Goal: Task Accomplishment & Management: Complete application form

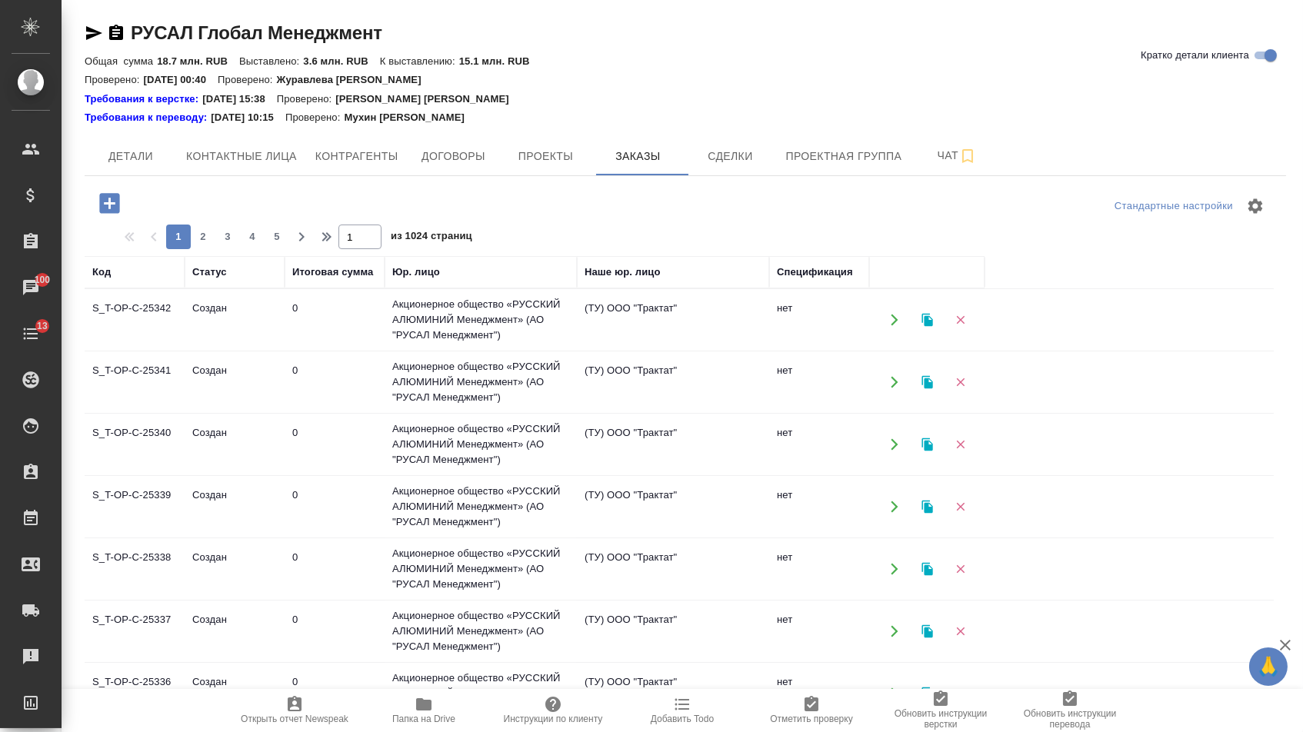
click at [113, 202] on icon "button" at bounding box center [109, 203] width 27 height 27
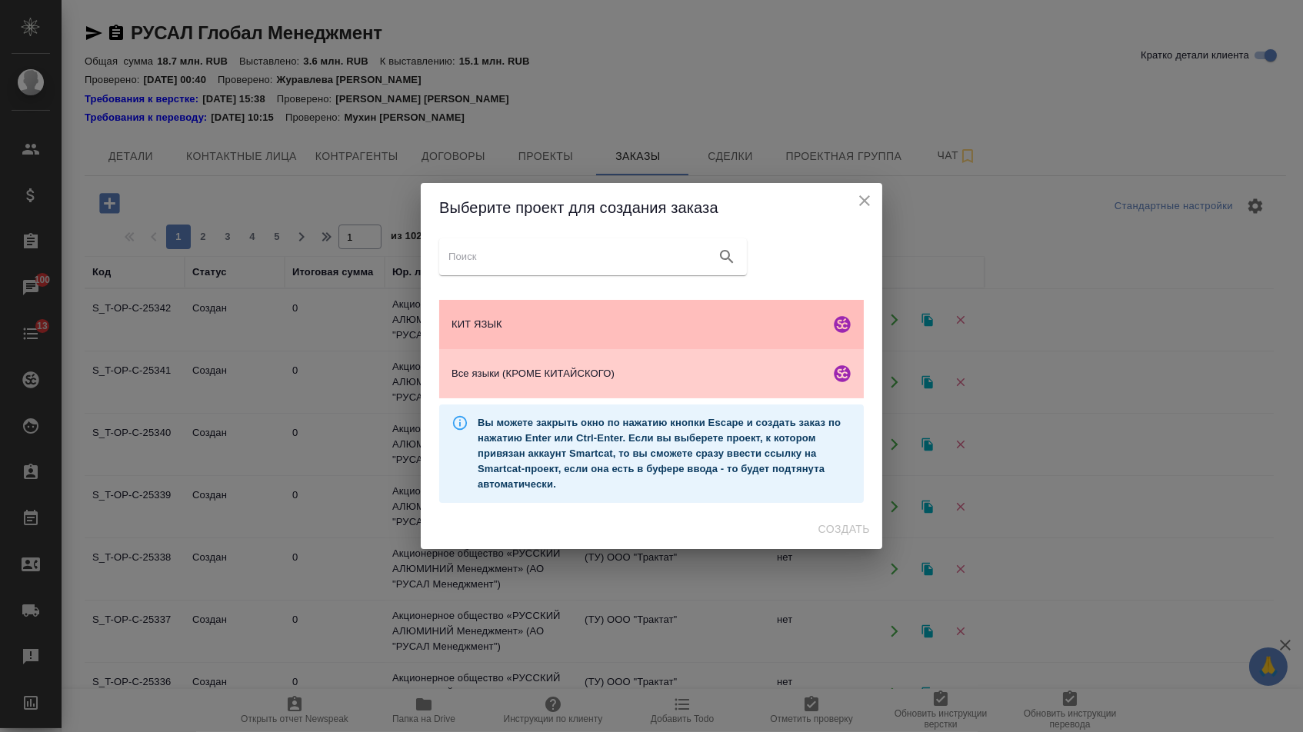
click at [539, 305] on div "КИТ ЯЗЫК" at bounding box center [651, 324] width 425 height 49
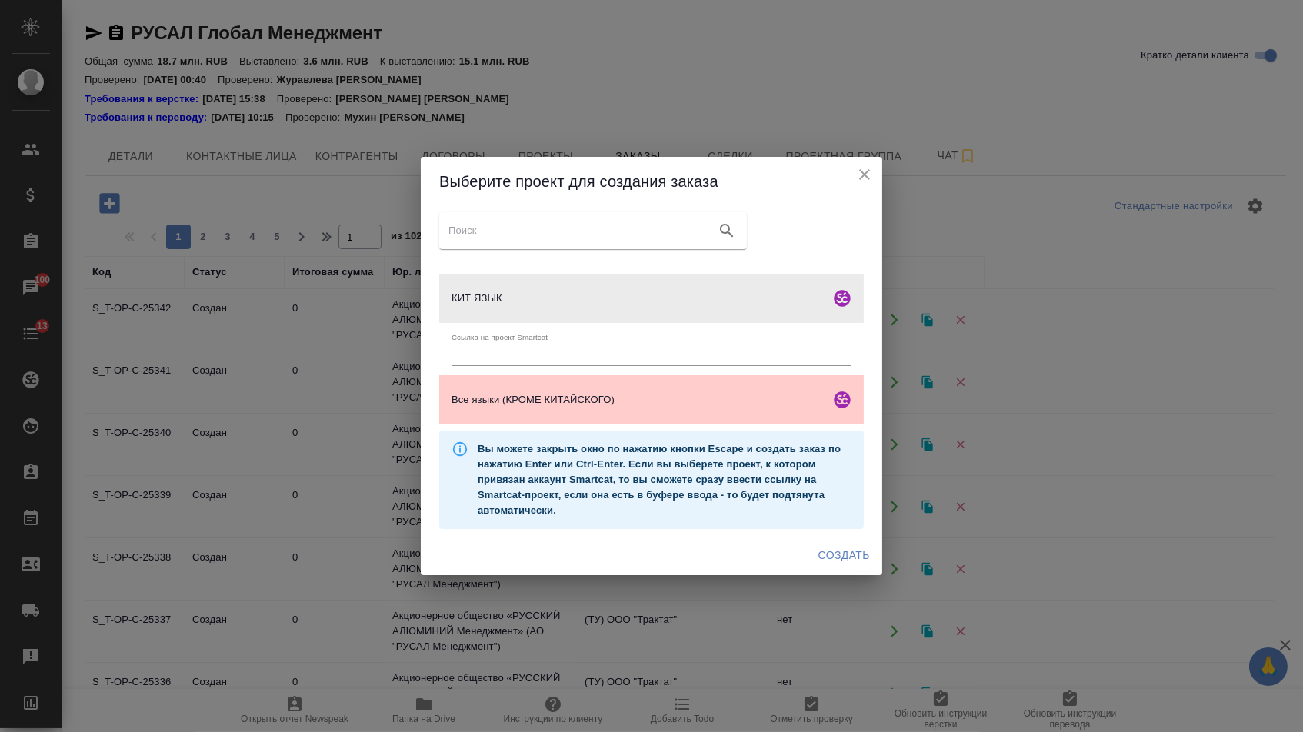
click at [845, 575] on div "Создать" at bounding box center [652, 555] width 462 height 41
click at [837, 562] on span "Создать" at bounding box center [844, 555] width 52 height 19
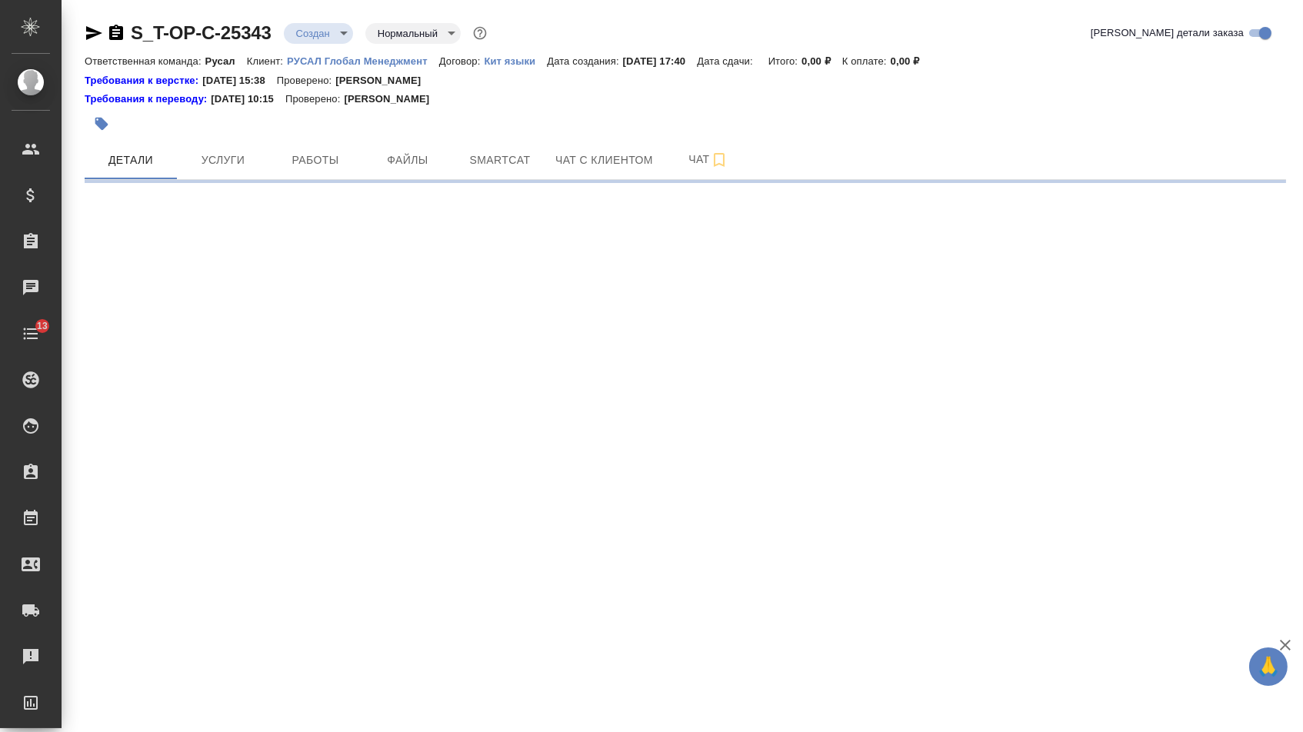
select select "RU"
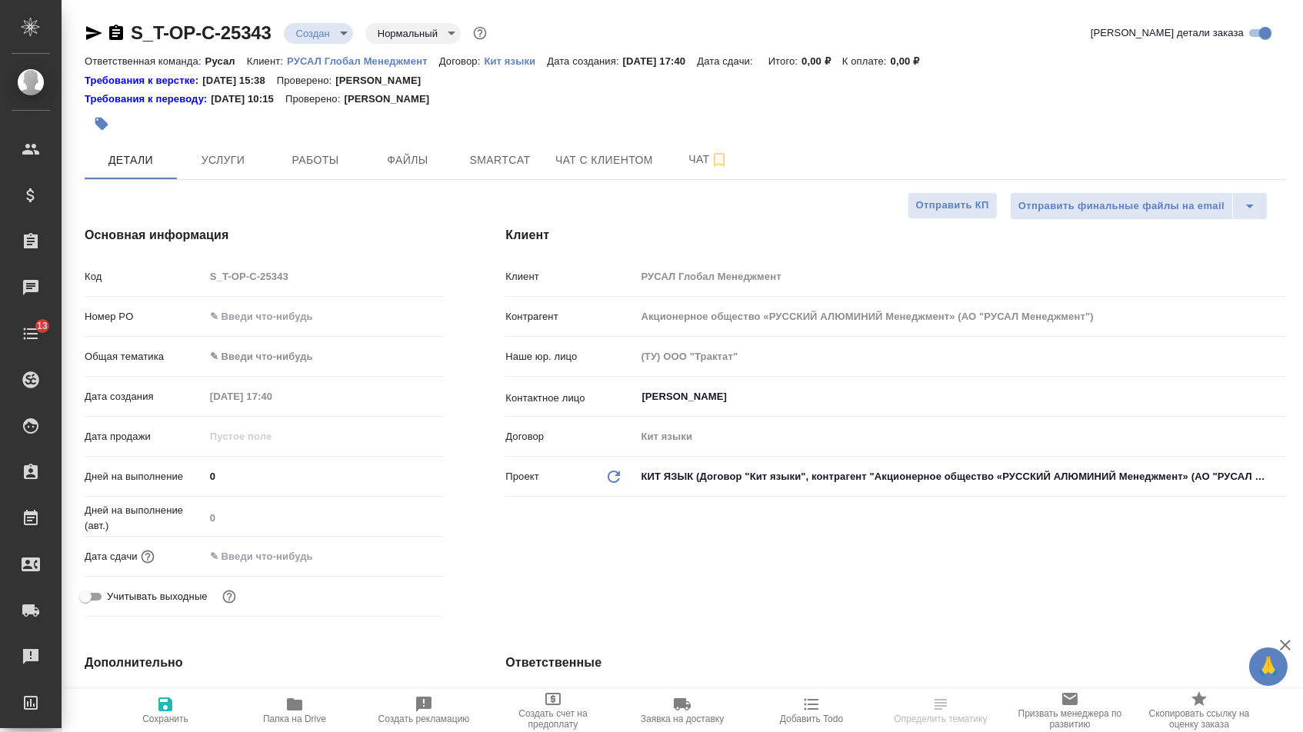
type textarea "x"
type input "[PERSON_NAME]"
type textarea "x"
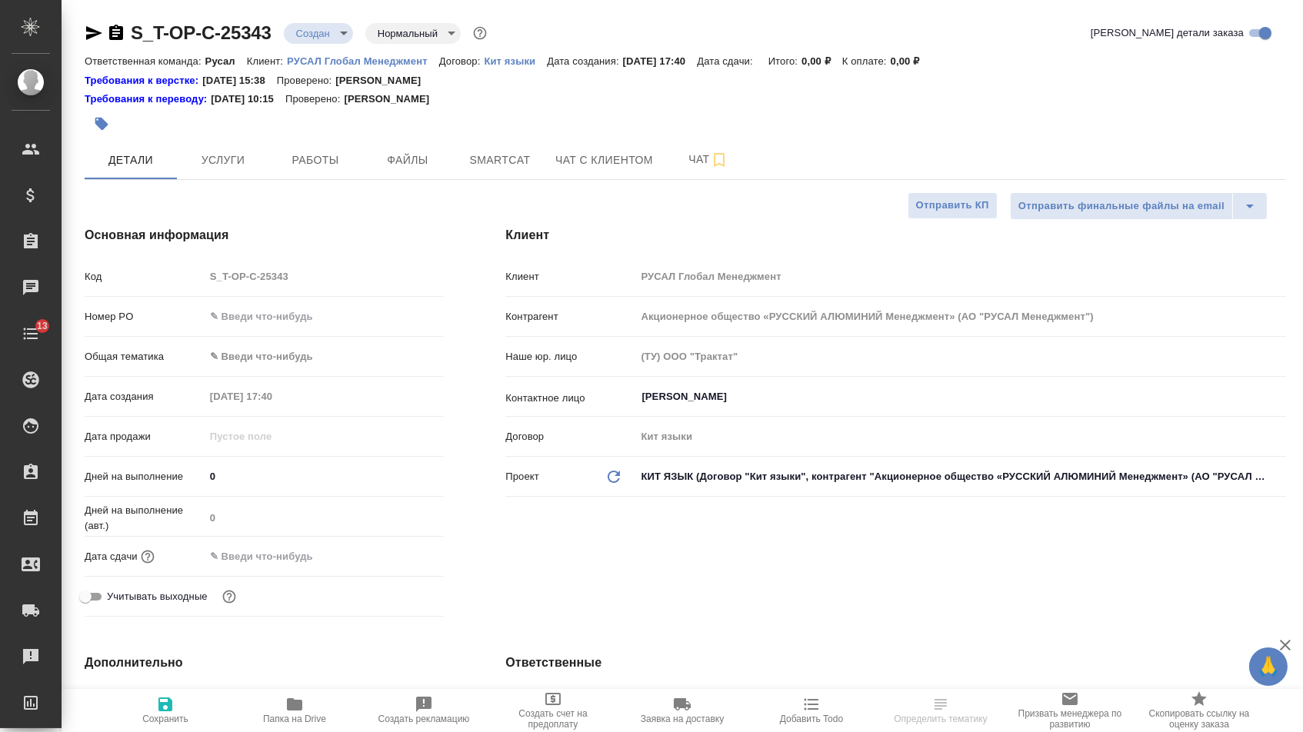
type textarea "x"
click at [335, 326] on input "text" at bounding box center [325, 316] width 240 height 22
paste input "Т-ОП-С-46941"
type input "Т-ОП-С-46941"
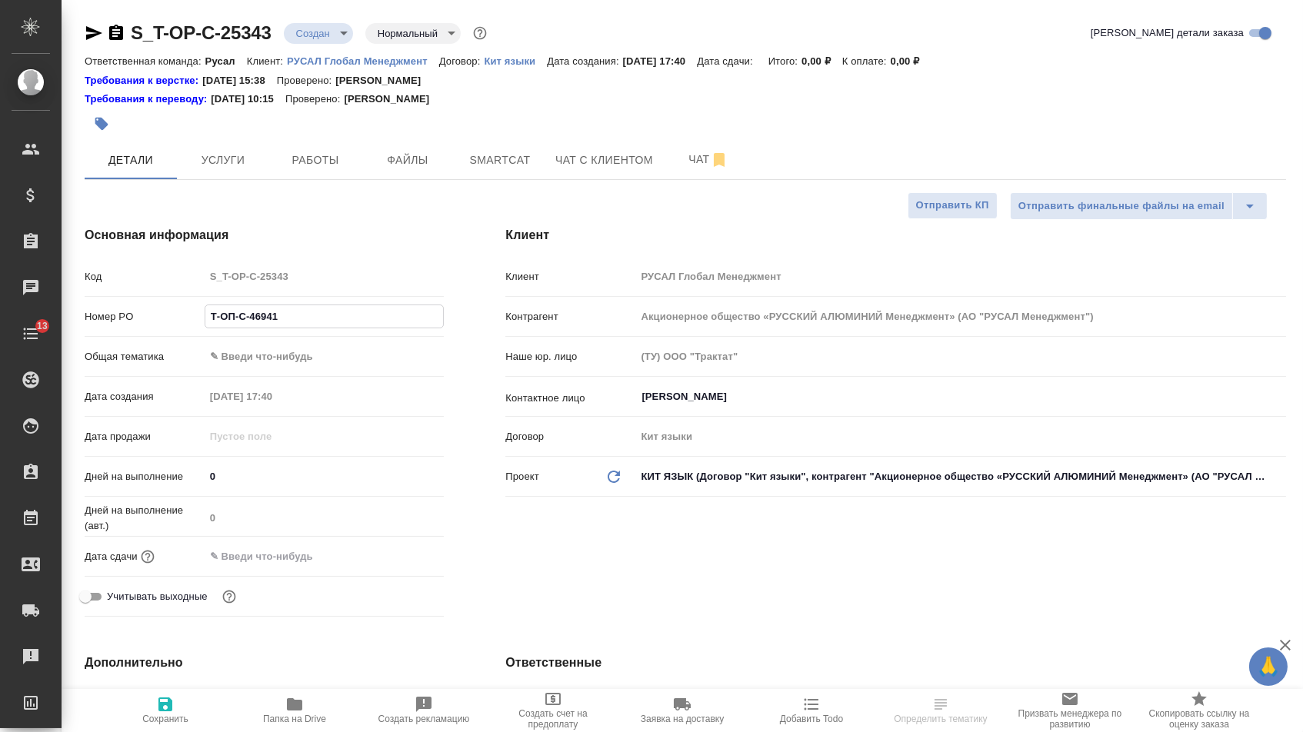
type textarea "x"
type input "Т-ОП-С-46941"
click at [269, 557] on input "text" at bounding box center [272, 556] width 135 height 22
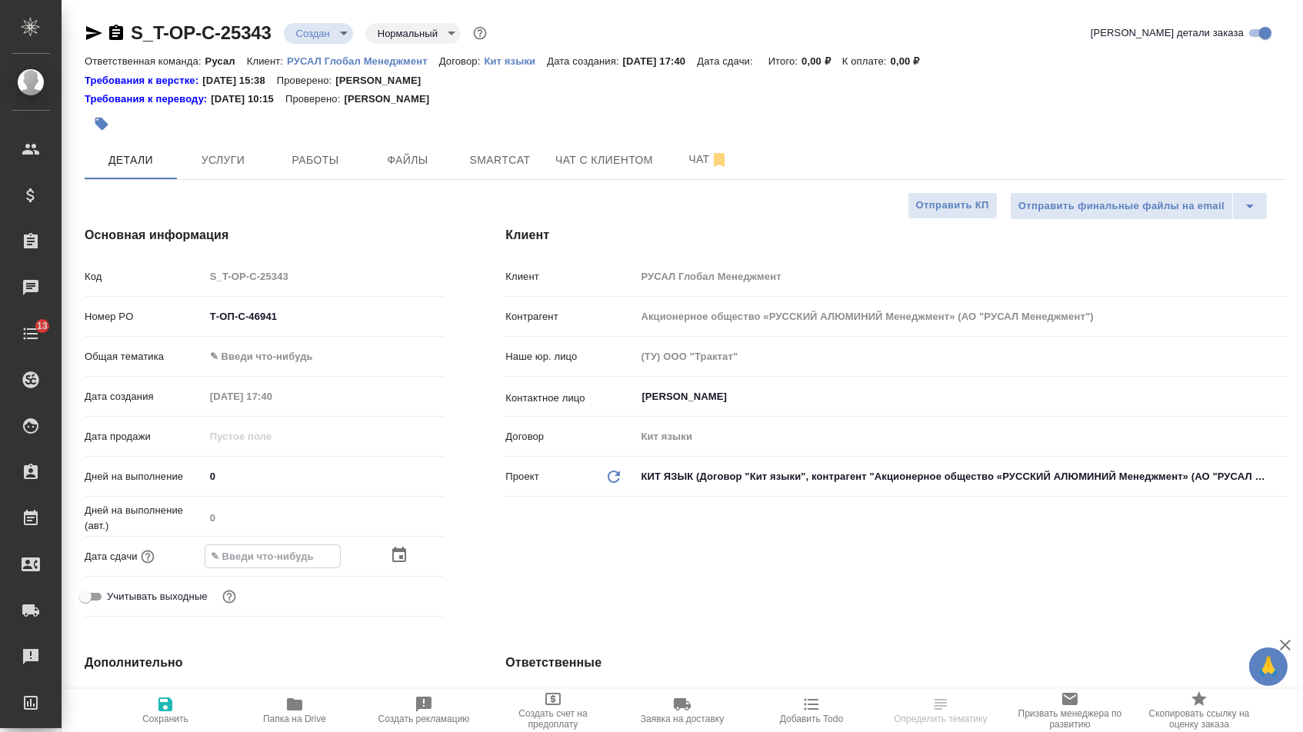
click at [408, 565] on icon "button" at bounding box center [399, 555] width 18 height 18
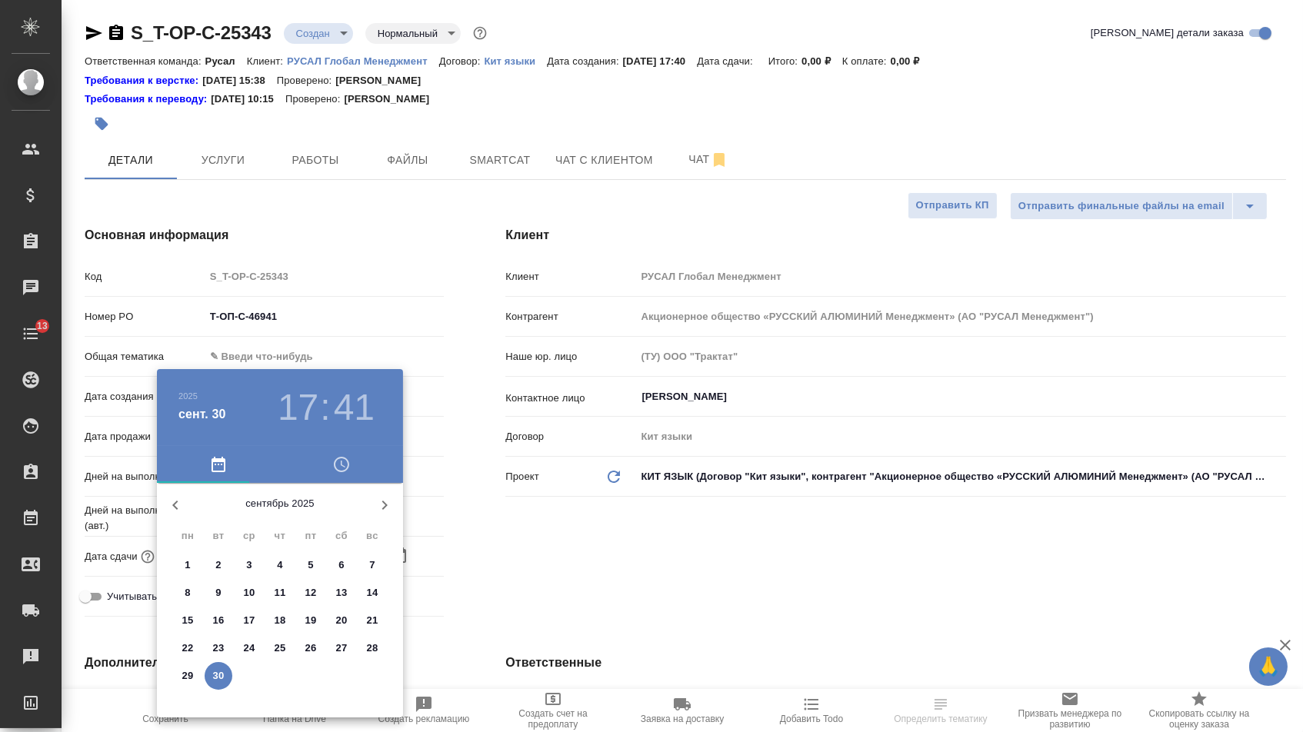
click at [375, 515] on icon "button" at bounding box center [384, 505] width 18 height 18
click at [236, 563] on span "1" at bounding box center [249, 565] width 28 height 15
type input "01.10.2025 17:41"
type textarea "x"
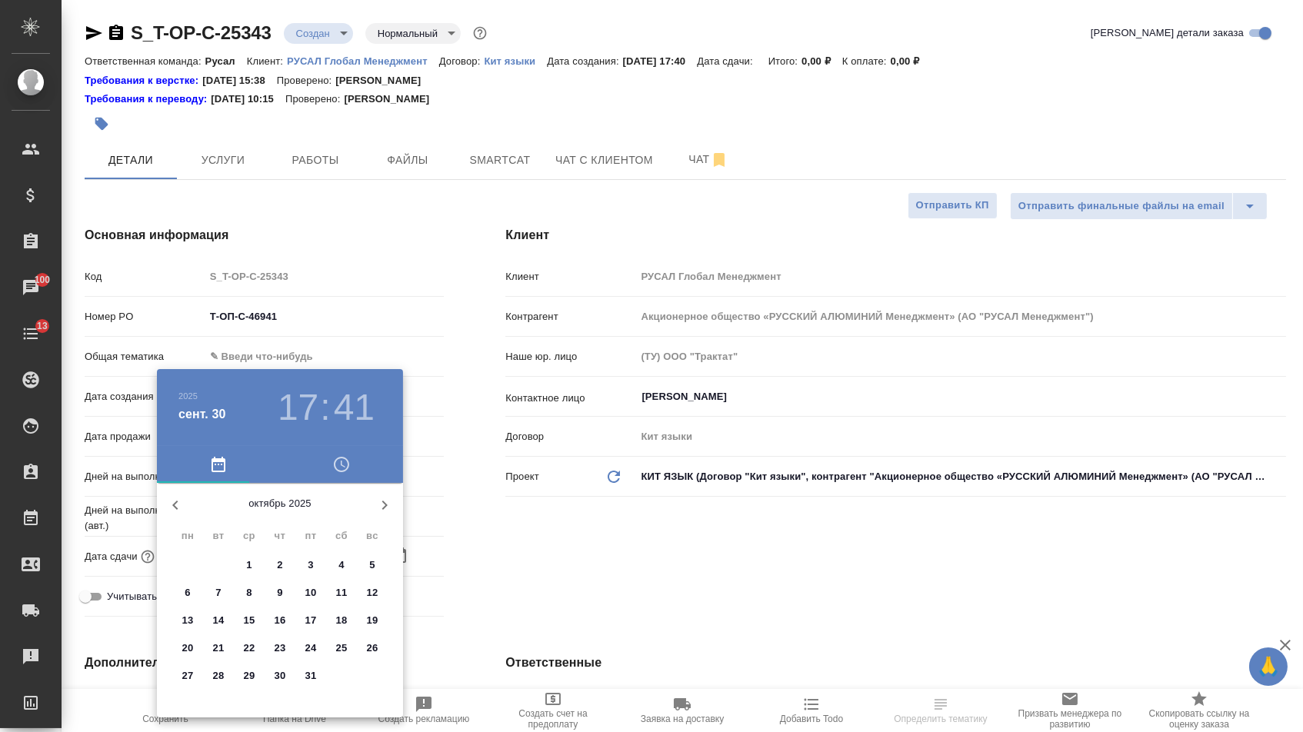
type textarea "x"
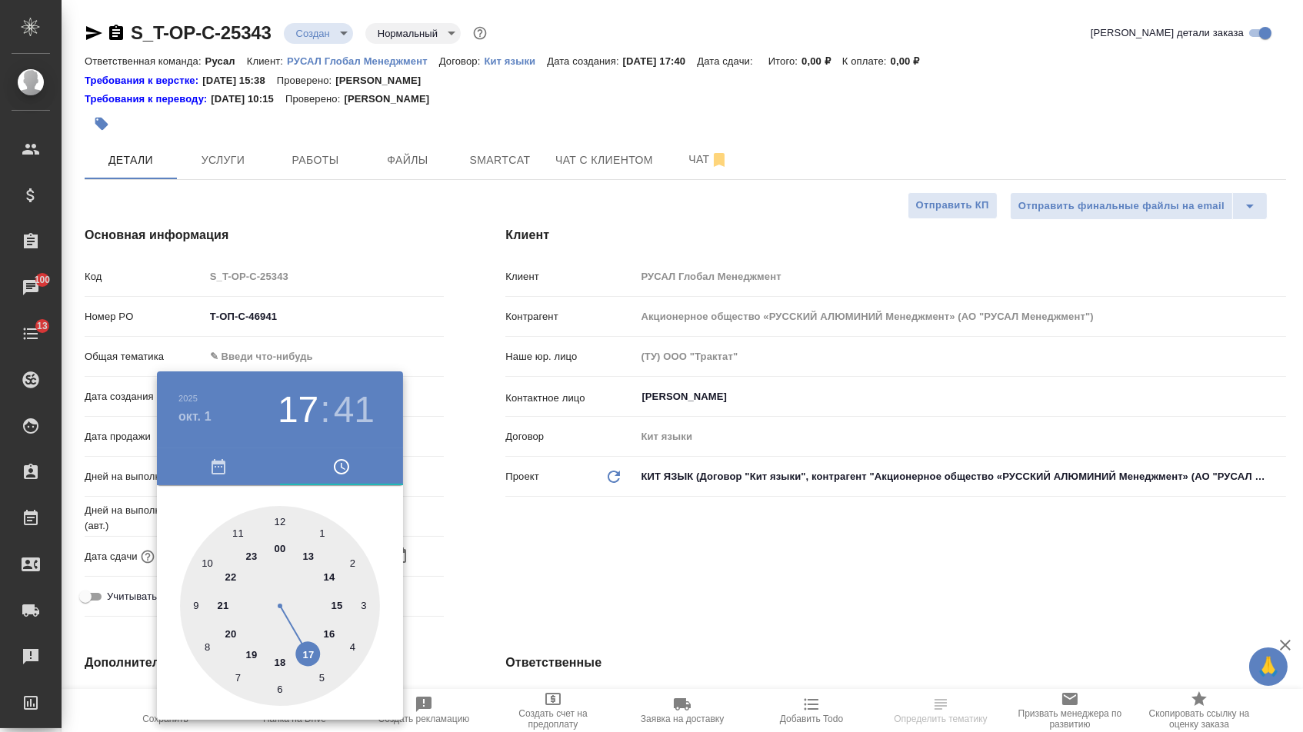
type textarea "x"
type input "01.10.2025 10:41"
click at [212, 558] on div at bounding box center [280, 606] width 200 height 200
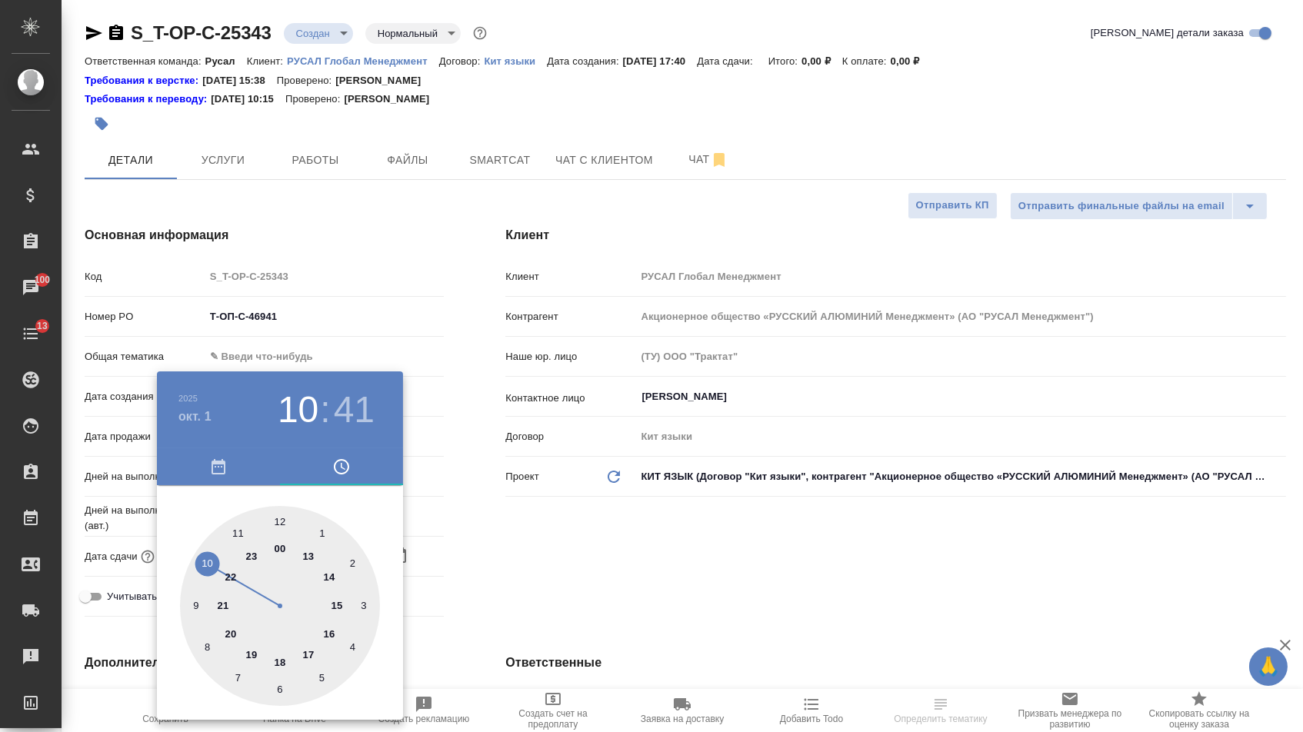
type textarea "x"
drag, startPoint x: 298, startPoint y: 391, endPoint x: 284, endPoint y: 501, distance: 110.9
click at [298, 392] on h3 "10" at bounding box center [298, 409] width 41 height 43
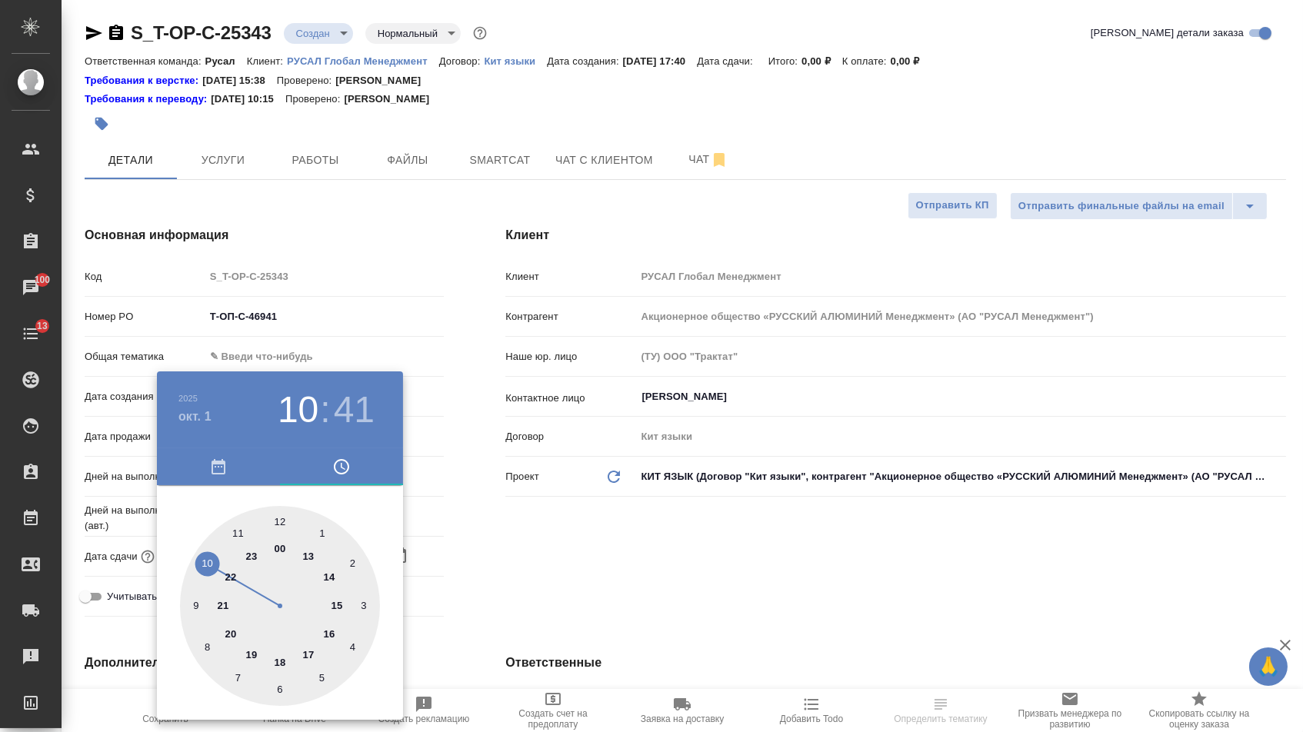
type input "01.10.2025 11:41"
type textarea "x"
click at [238, 525] on div at bounding box center [280, 606] width 200 height 200
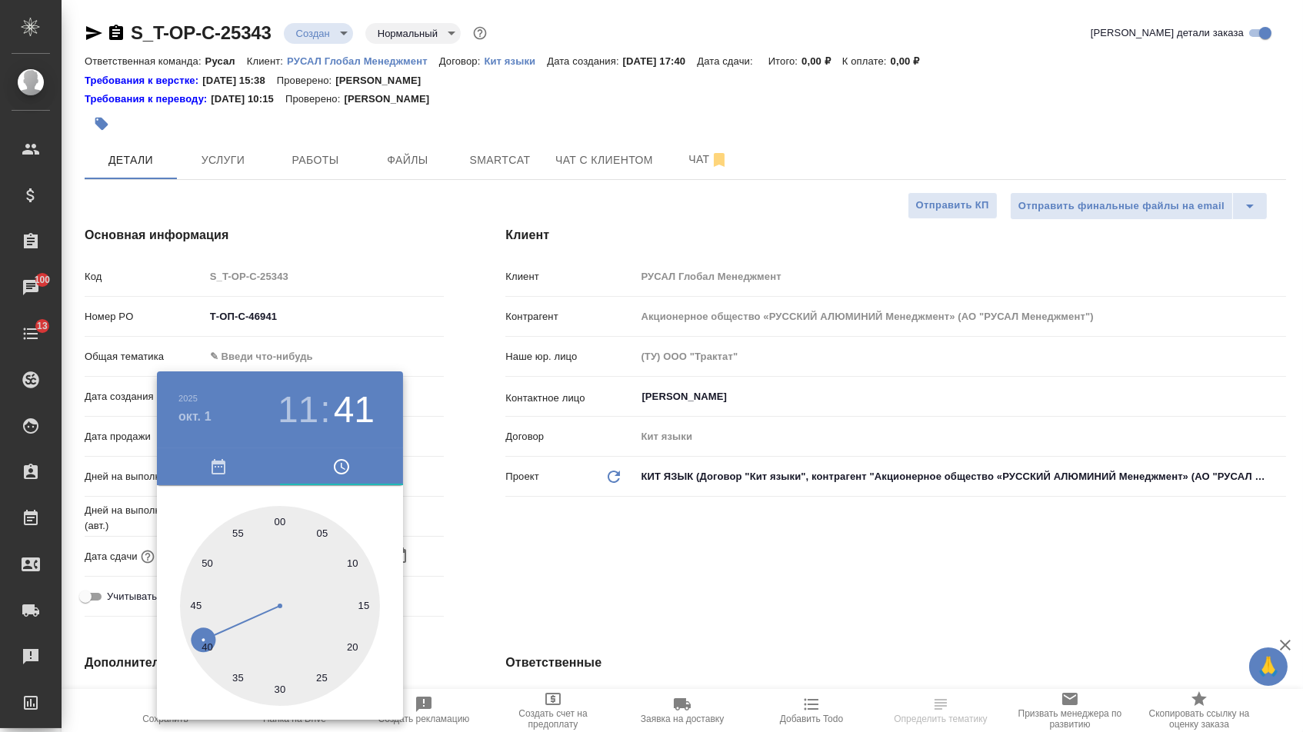
type textarea "x"
click at [278, 519] on div at bounding box center [280, 606] width 200 height 200
type input "01.10.2025 11:00"
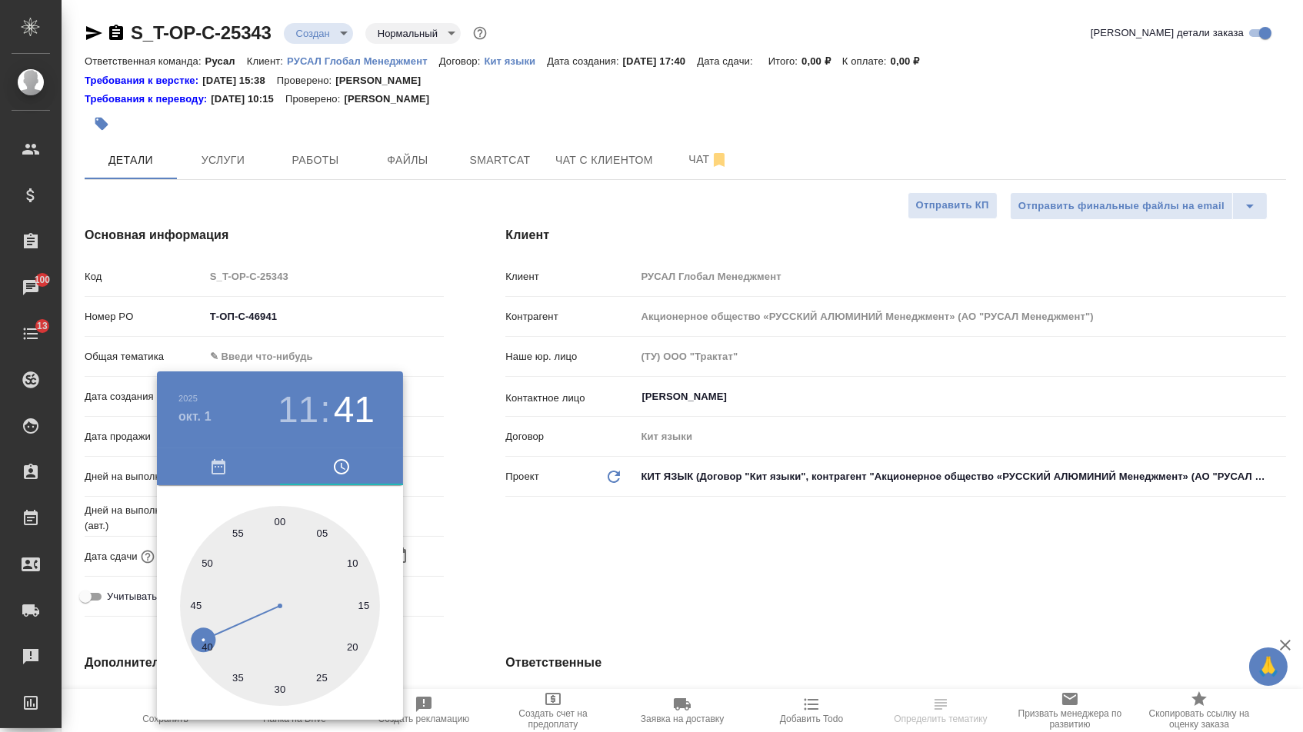
type textarea "x"
click at [505, 534] on div at bounding box center [651, 366] width 1303 height 732
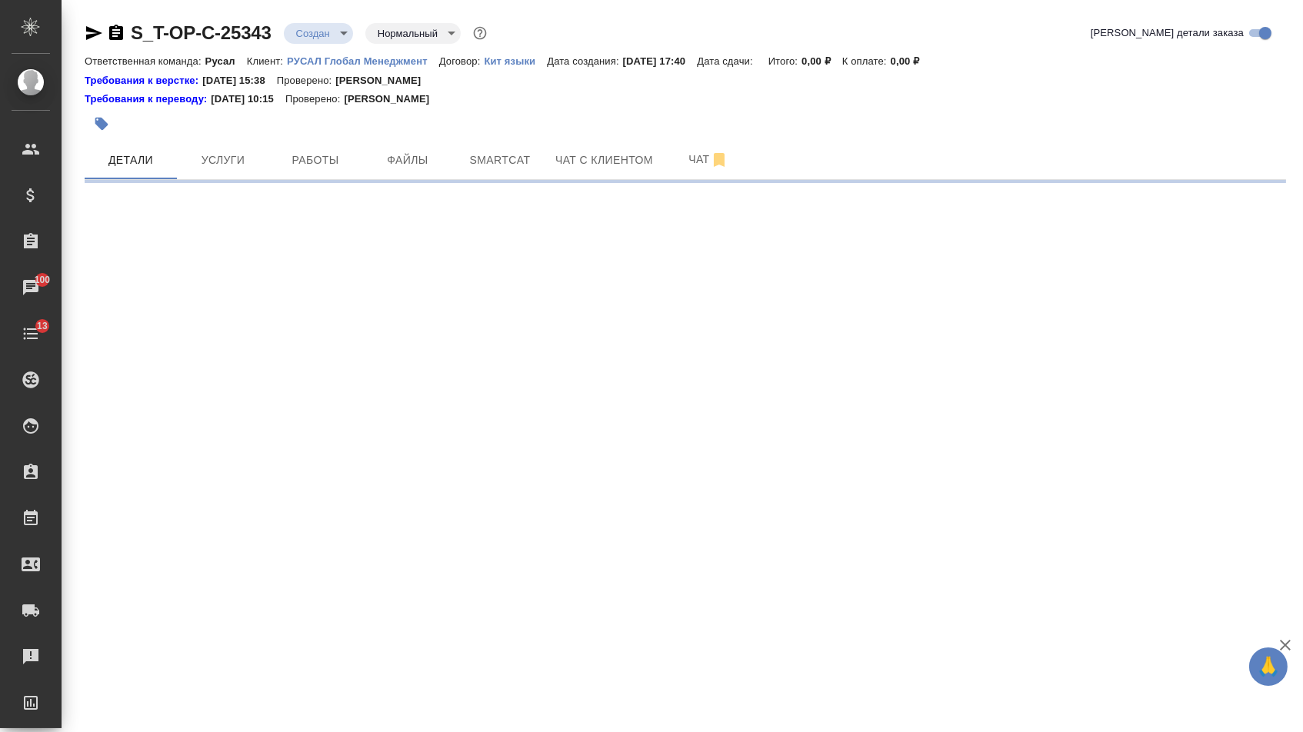
select select "RU"
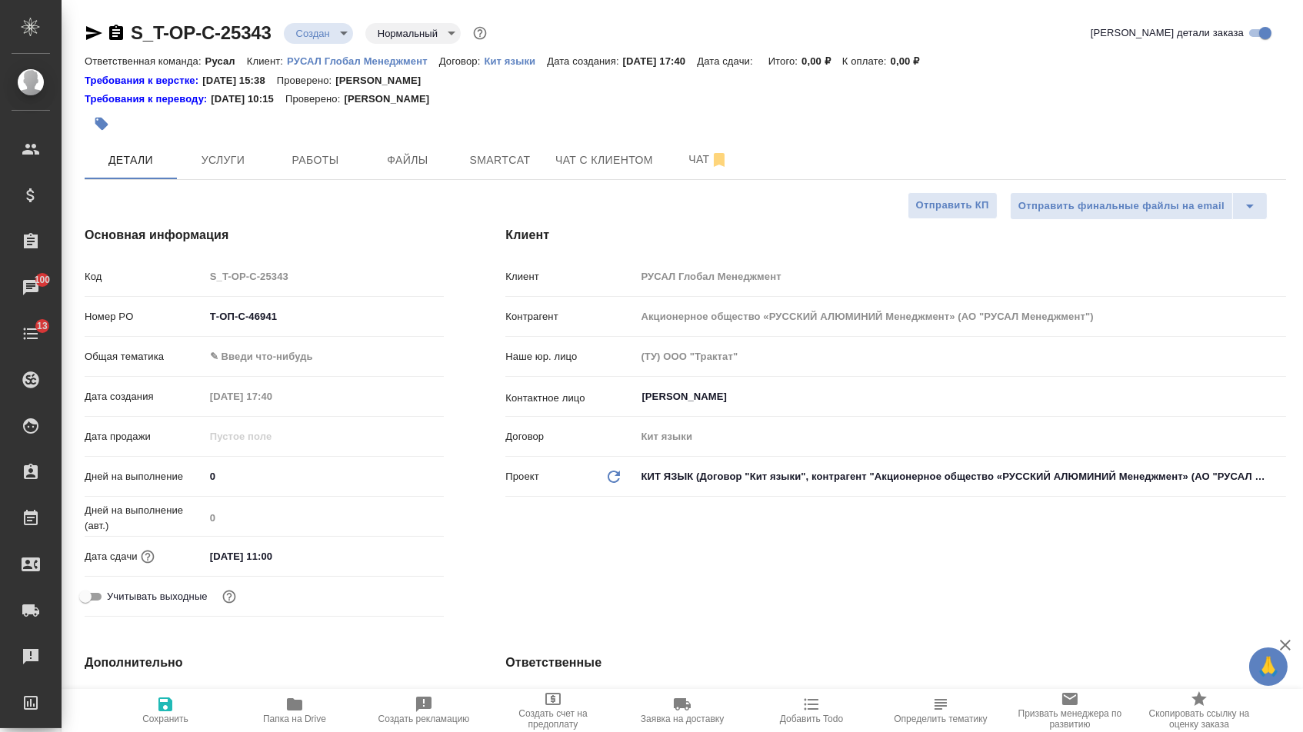
type textarea "x"
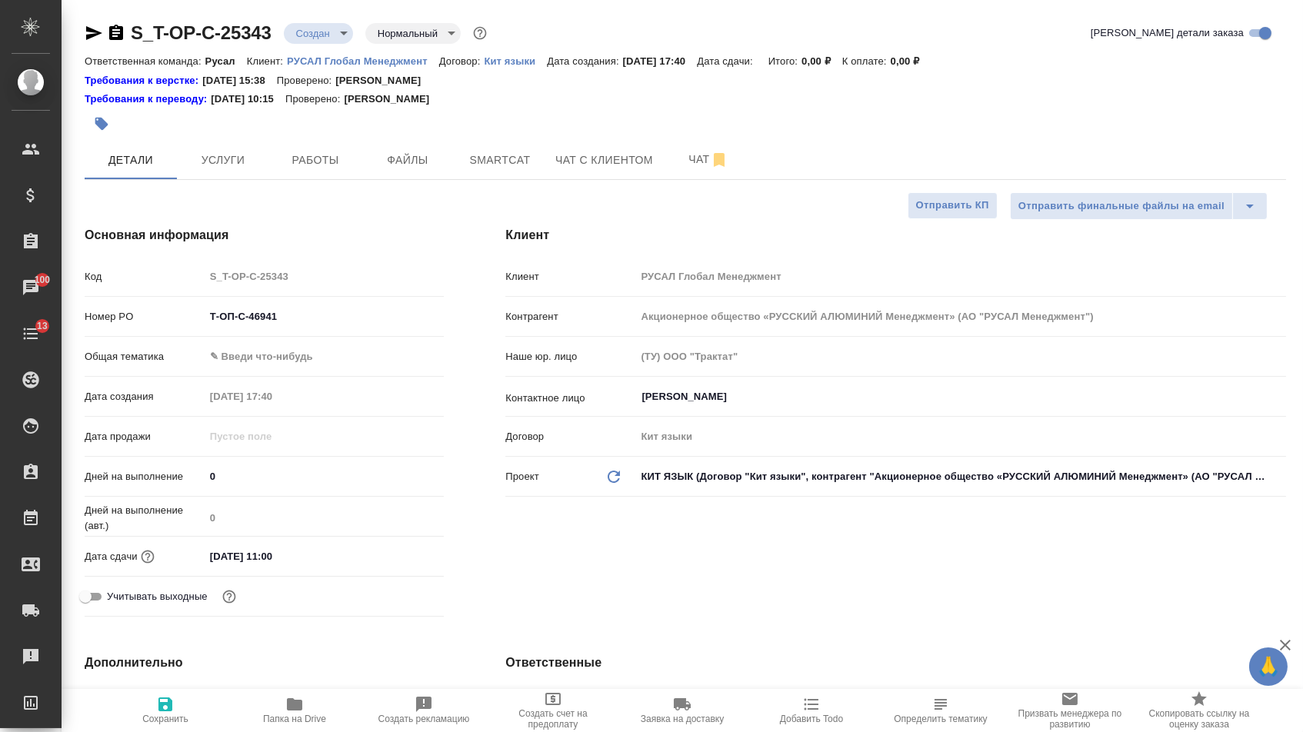
type textarea "x"
click at [339, 365] on body "🙏 .cls-1 fill:#fff; AWATERA Menshikova Aleksandra Клиенты Спецификации Заказы 1…" at bounding box center [651, 366] width 1303 height 732
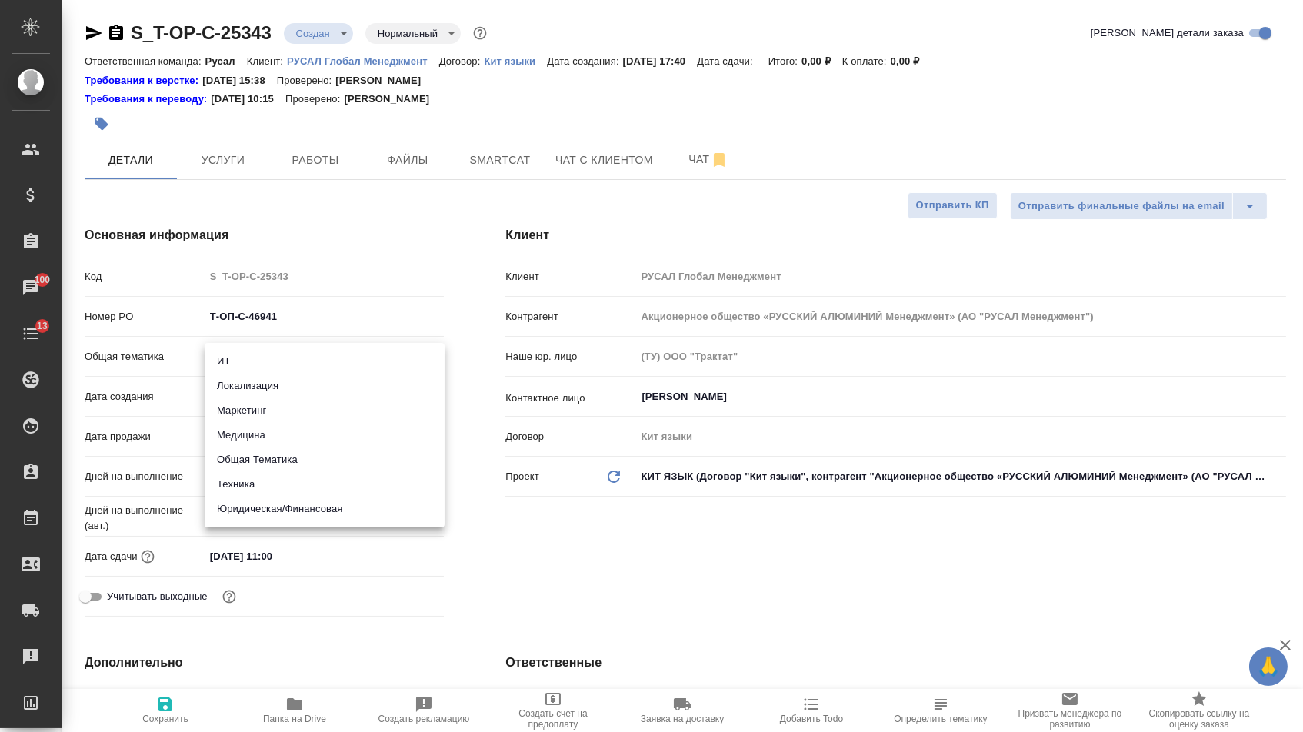
click at [324, 513] on li "Юридическая/Финансовая" at bounding box center [325, 509] width 240 height 25
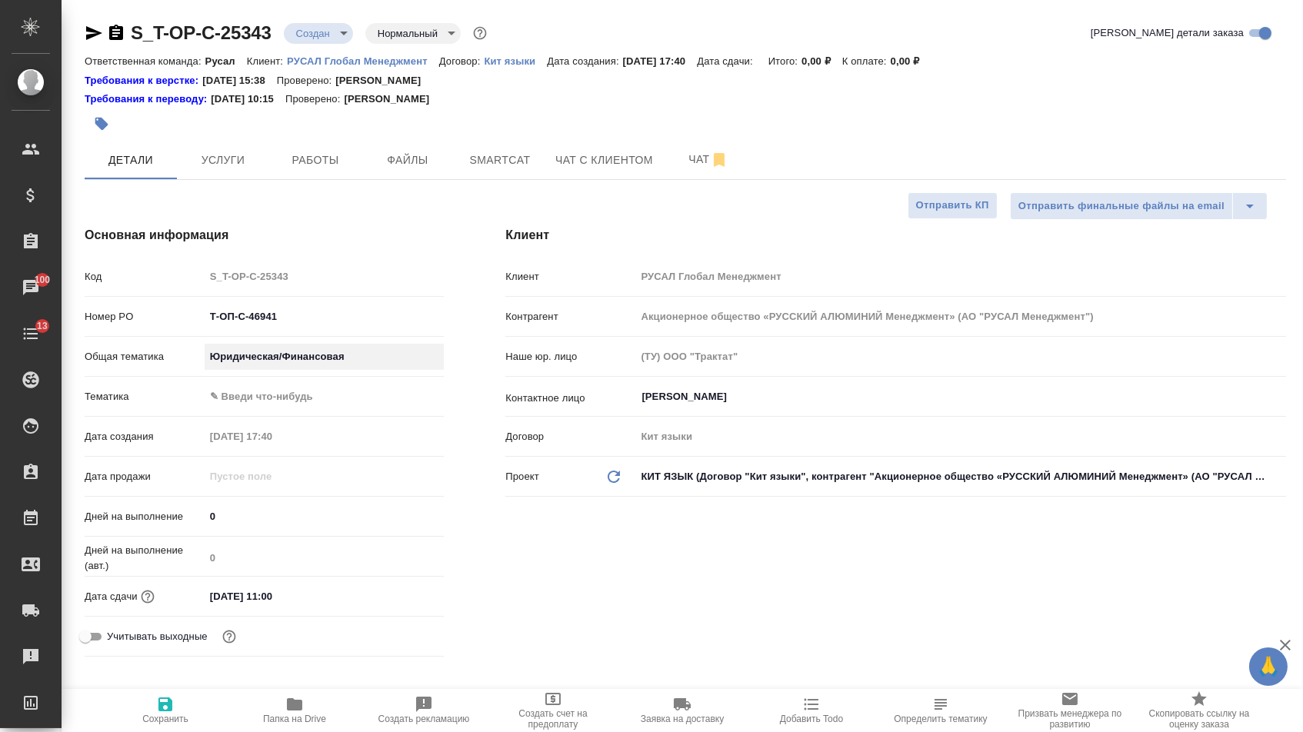
type input "yr-fn"
type textarea "x"
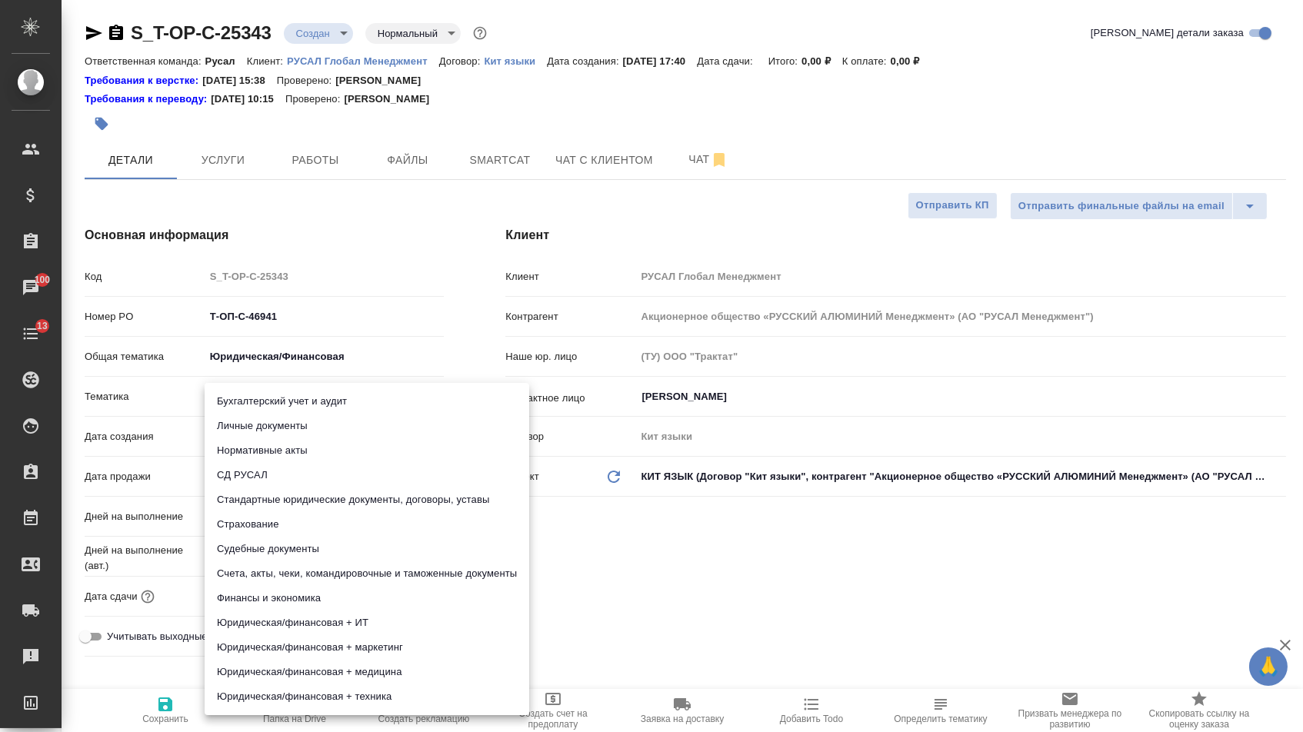
click at [322, 411] on body "🙏 .cls-1 fill:#fff; AWATERA Menshikova Aleksandra Клиенты Спецификации Заказы 1…" at bounding box center [651, 366] width 1303 height 732
click at [319, 568] on li "Счета, акты, чеки, командировочные и таможенные документы" at bounding box center [367, 574] width 325 height 25
type textarea "x"
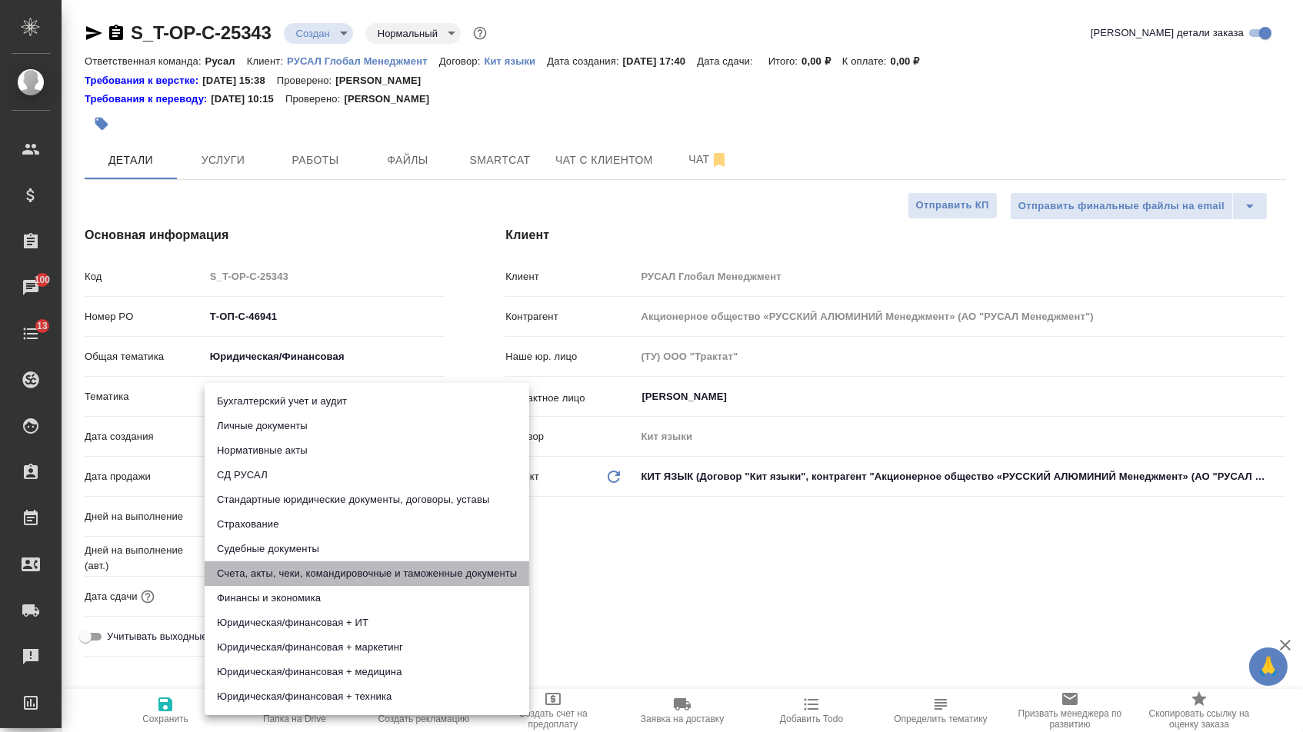
type input "5f647205b73bc97568ca66c0"
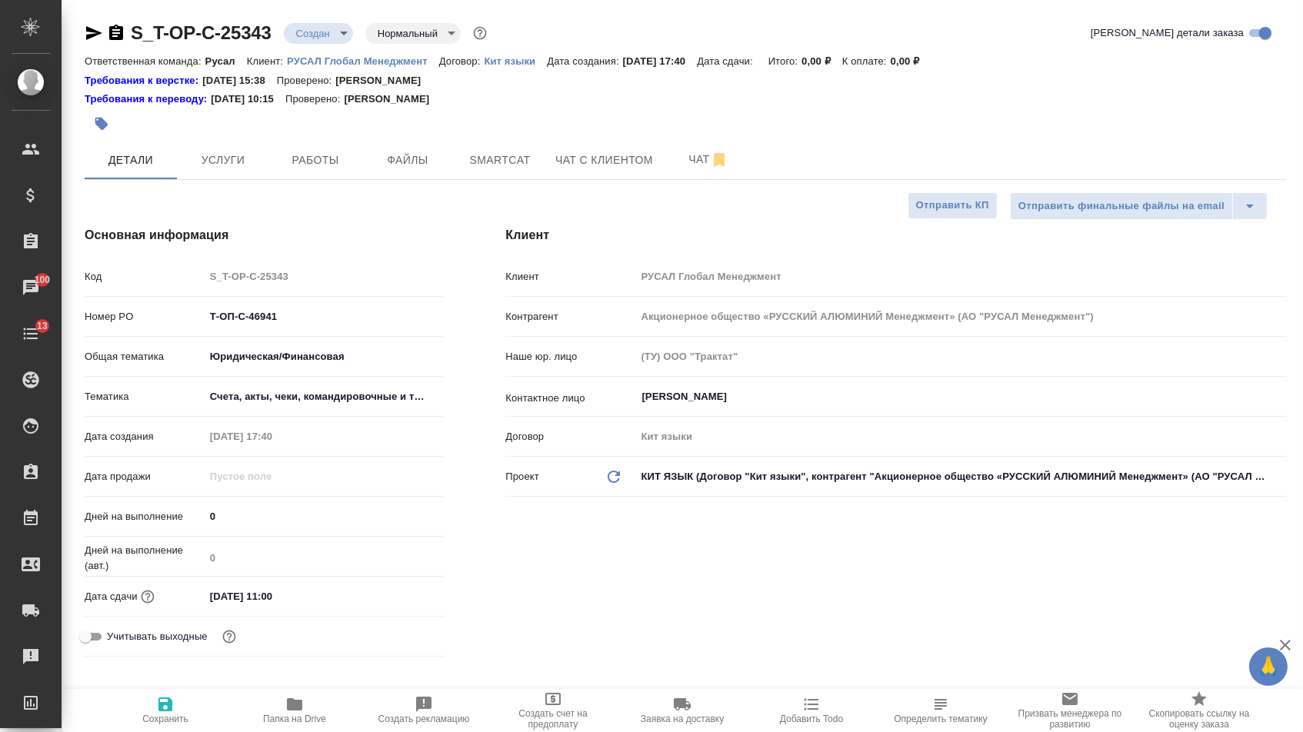
click at [182, 711] on span "Сохранить" at bounding box center [165, 709] width 111 height 29
type textarea "x"
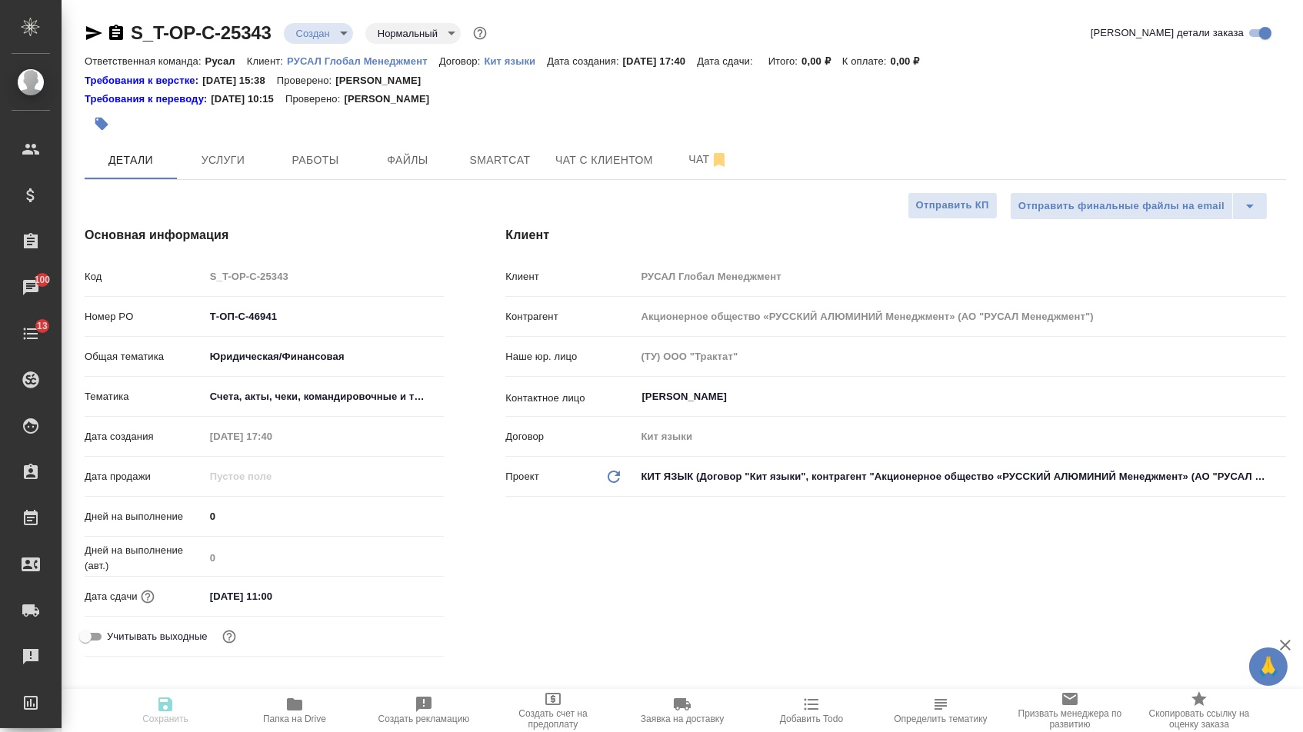
type textarea "x"
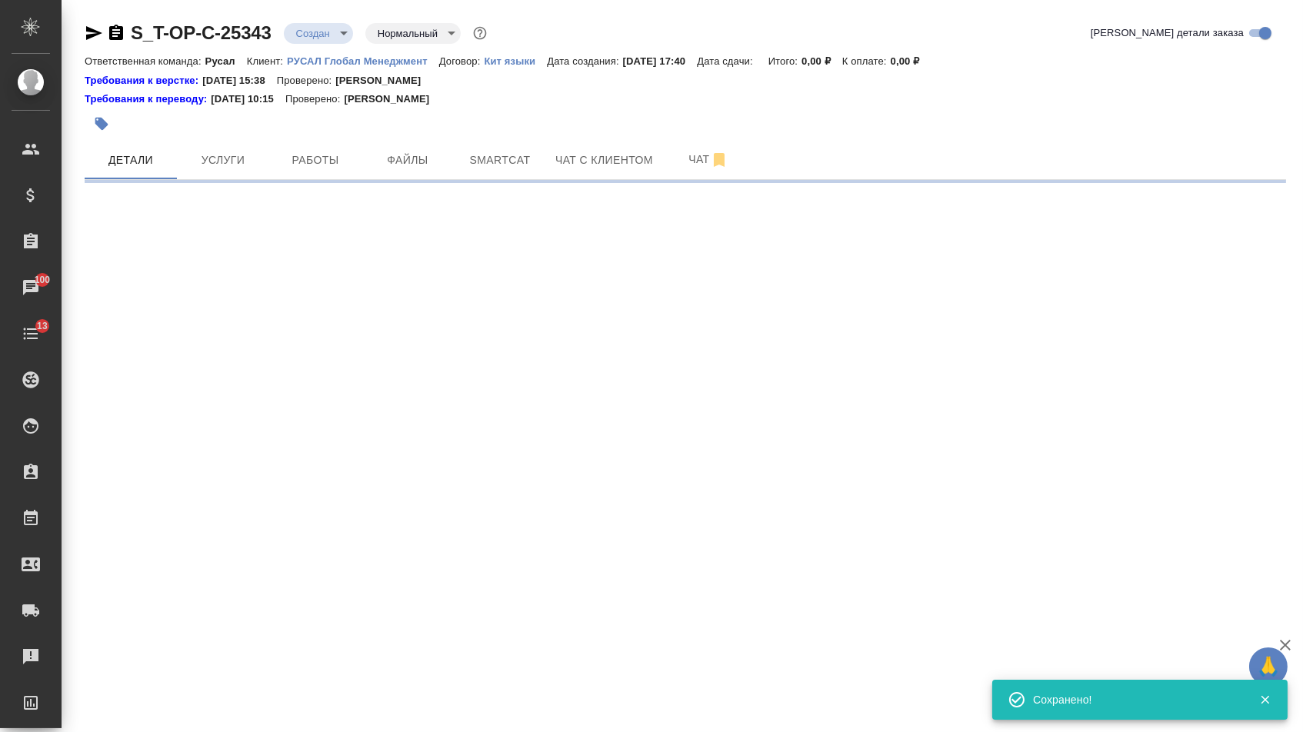
select select "RU"
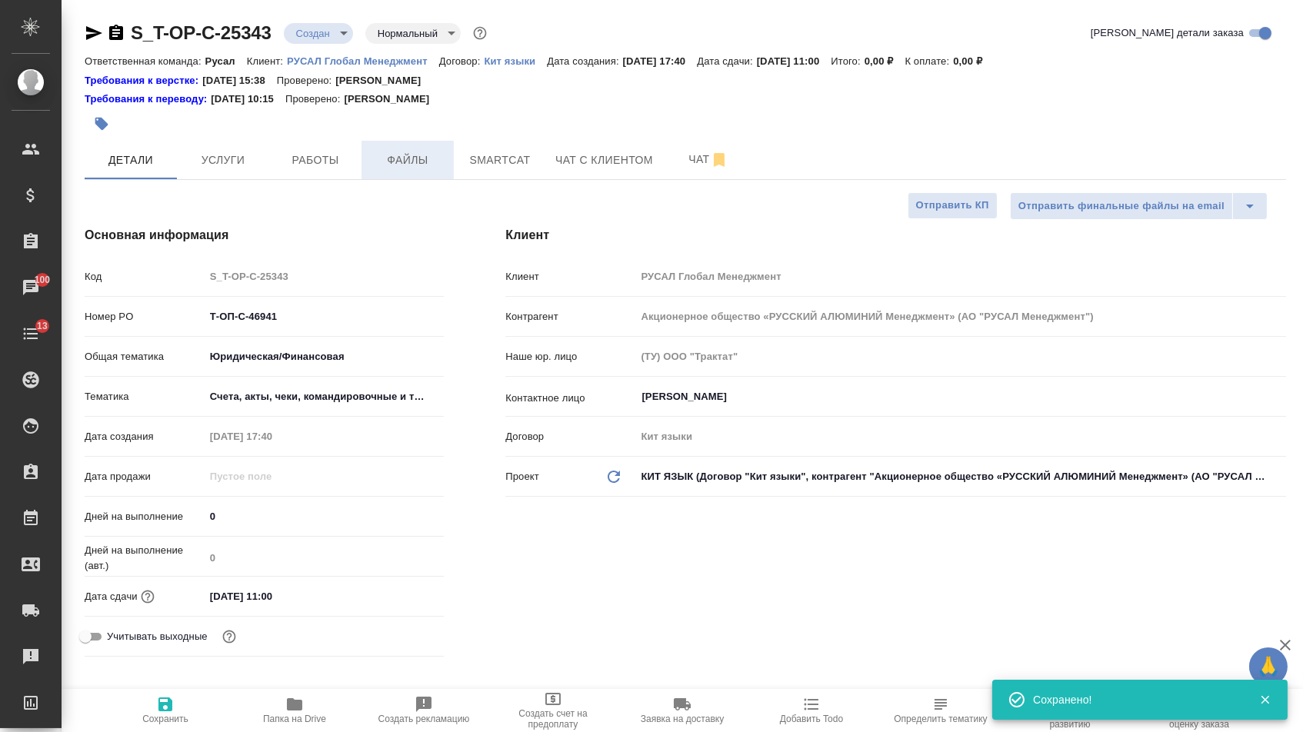
type textarea "x"
click at [402, 162] on span "Файлы" at bounding box center [408, 160] width 74 height 19
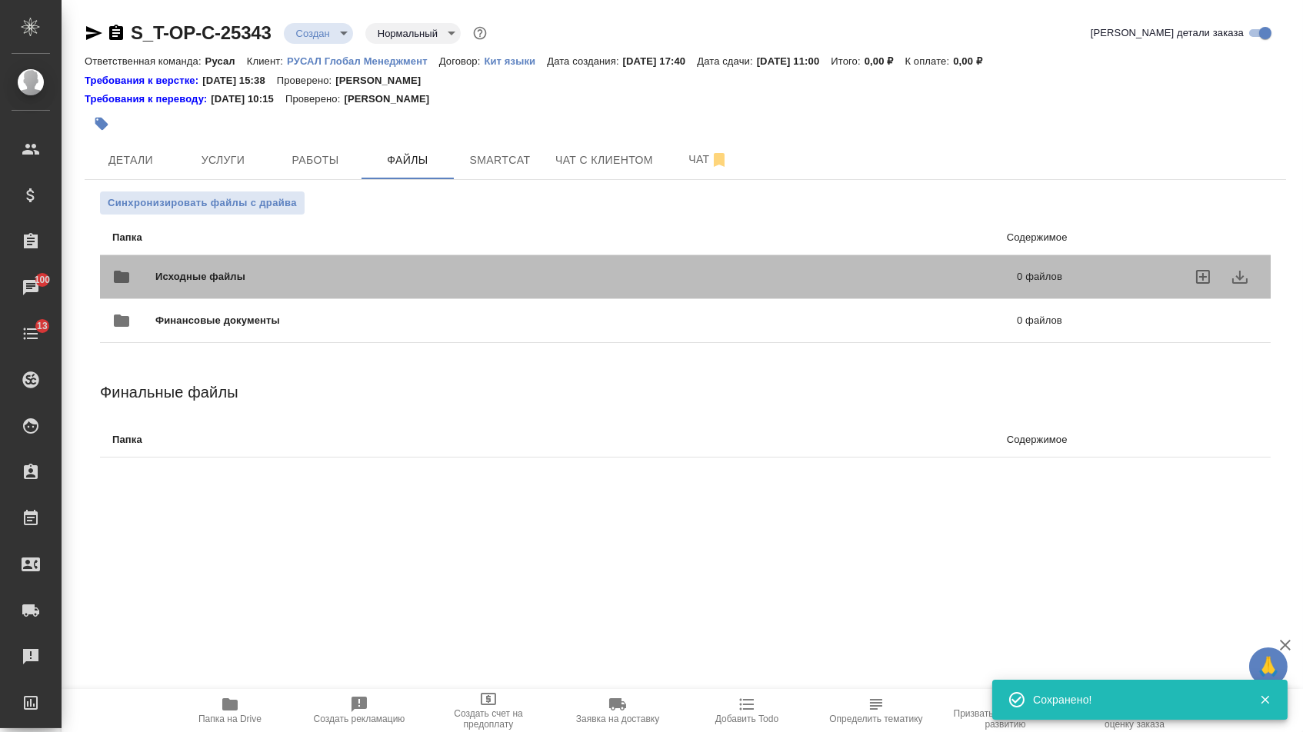
click at [281, 265] on div "Исходные файлы 0 файлов" at bounding box center [587, 276] width 950 height 37
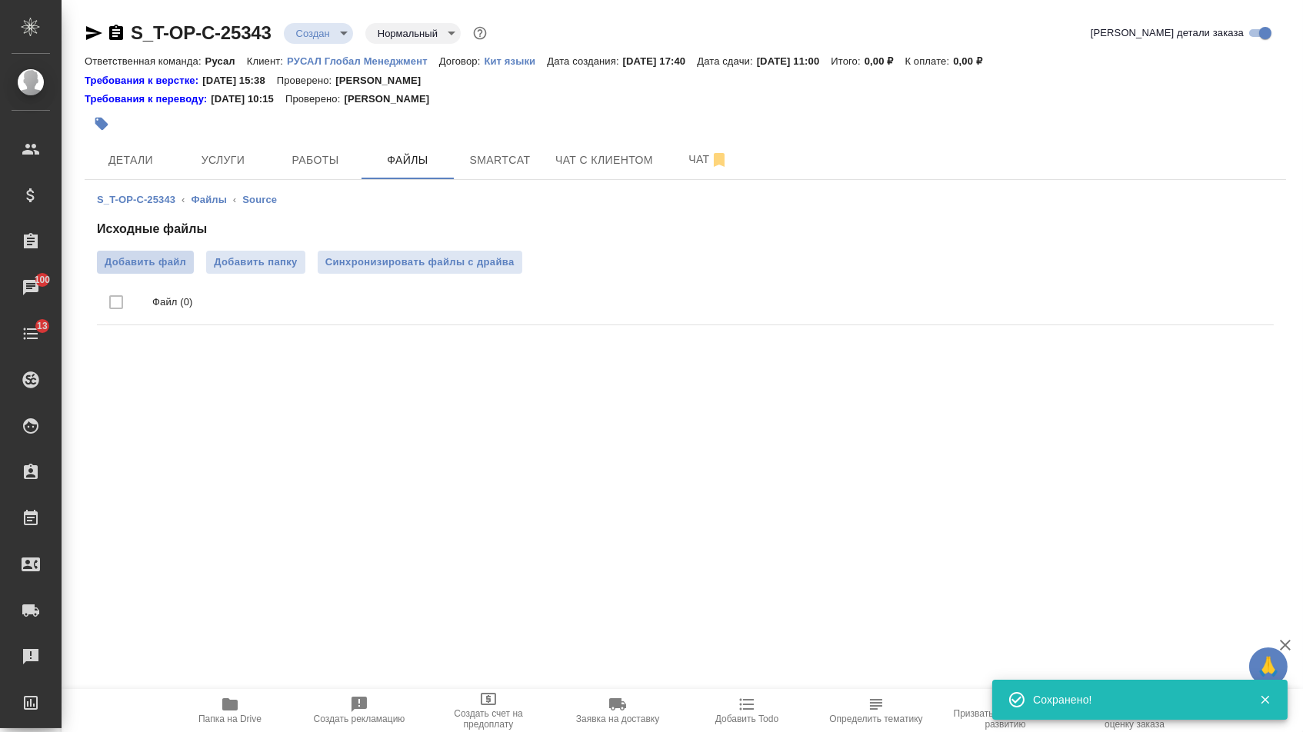
click at [153, 259] on span "Добавить файл" at bounding box center [146, 262] width 82 height 15
click at [0, 0] on input "Добавить файл" at bounding box center [0, 0] width 0 height 0
click at [218, 152] on button "Услуги" at bounding box center [223, 160] width 92 height 38
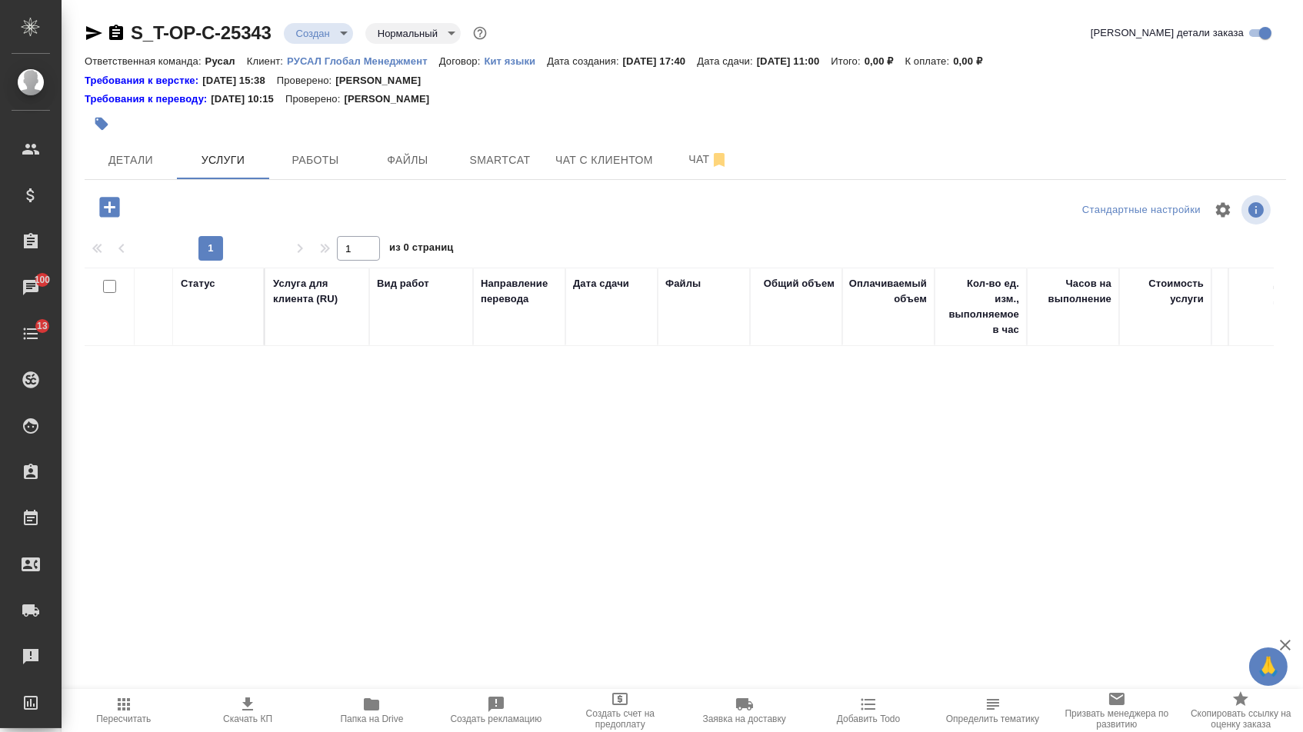
click at [117, 217] on icon "button" at bounding box center [109, 207] width 20 height 20
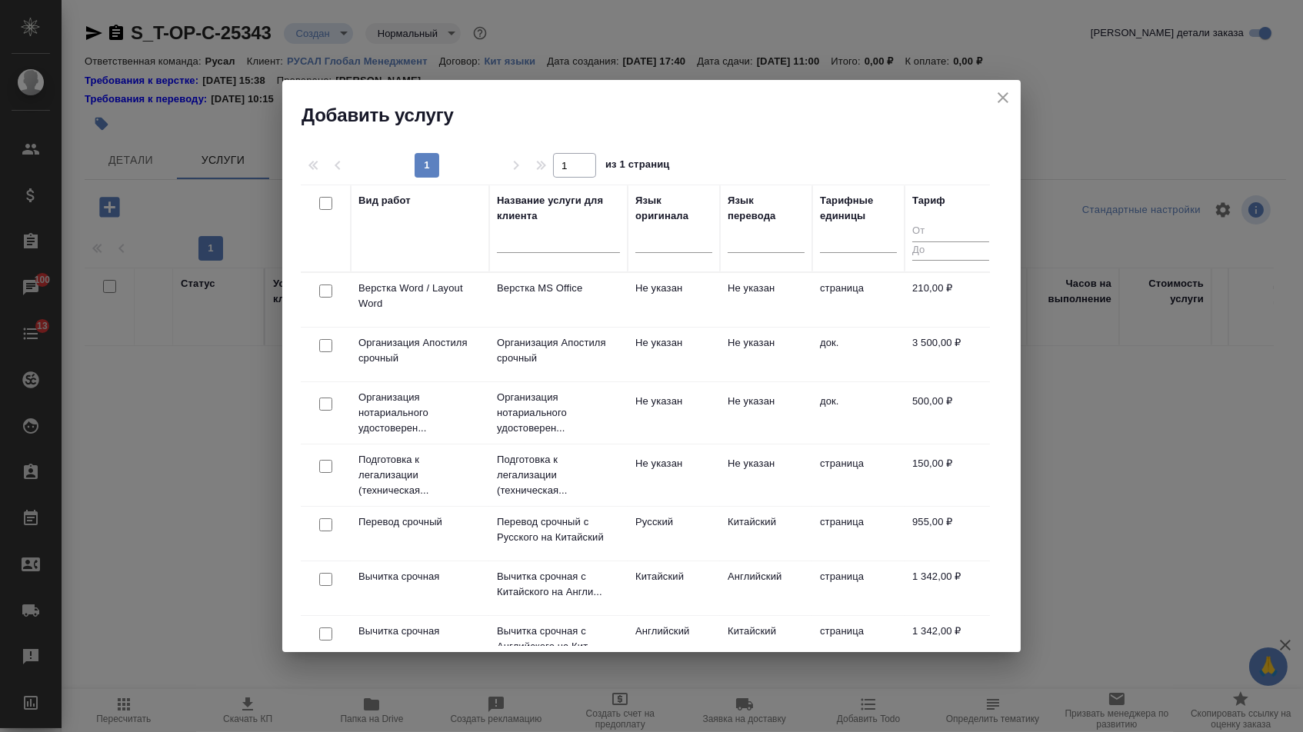
click at [668, 252] on div at bounding box center [673, 238] width 77 height 29
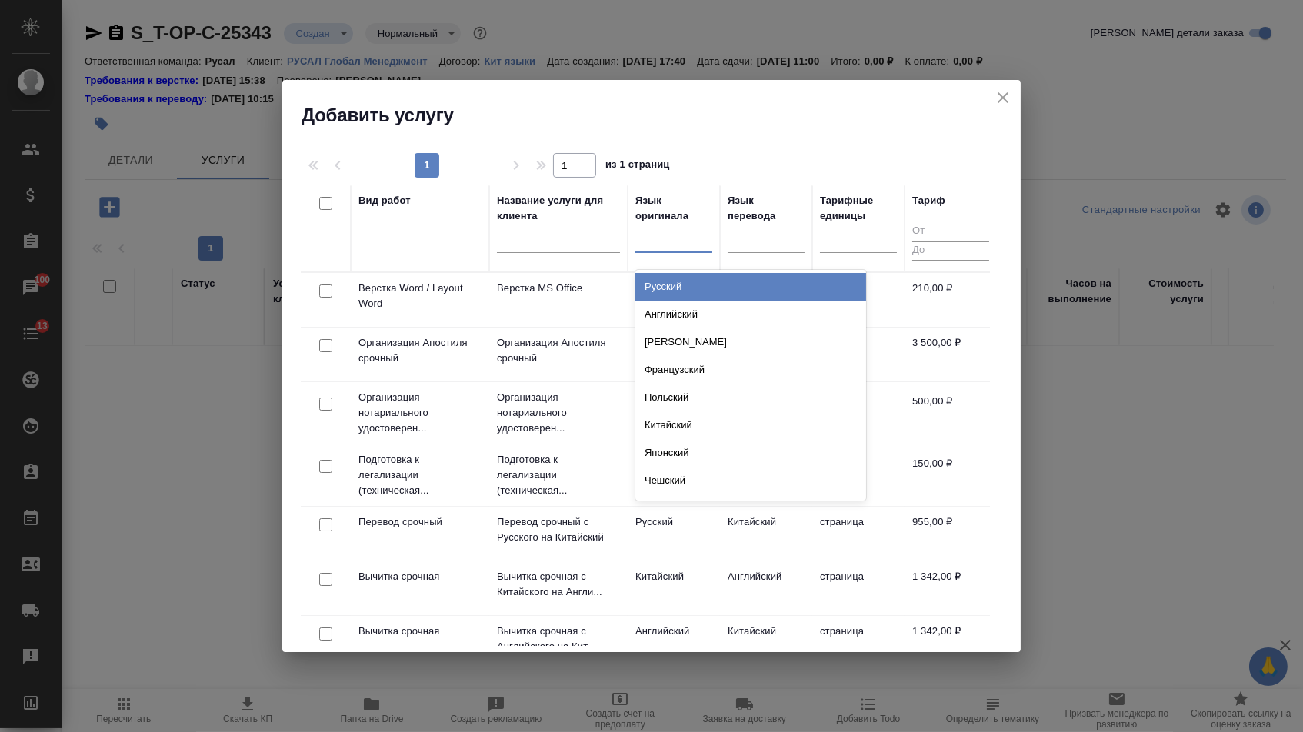
click at [638, 243] on div at bounding box center [673, 237] width 77 height 22
click at [763, 238] on div at bounding box center [766, 237] width 77 height 22
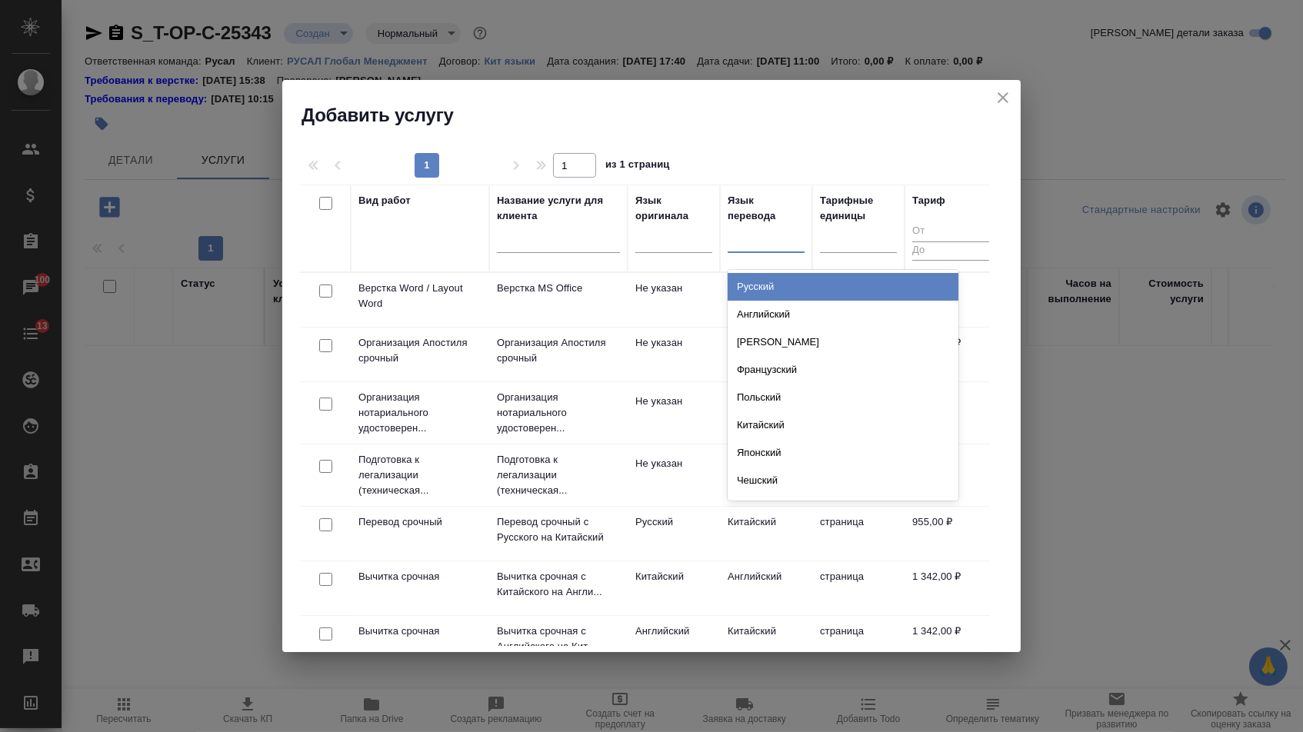
click at [763, 278] on div "Русский" at bounding box center [843, 287] width 231 height 28
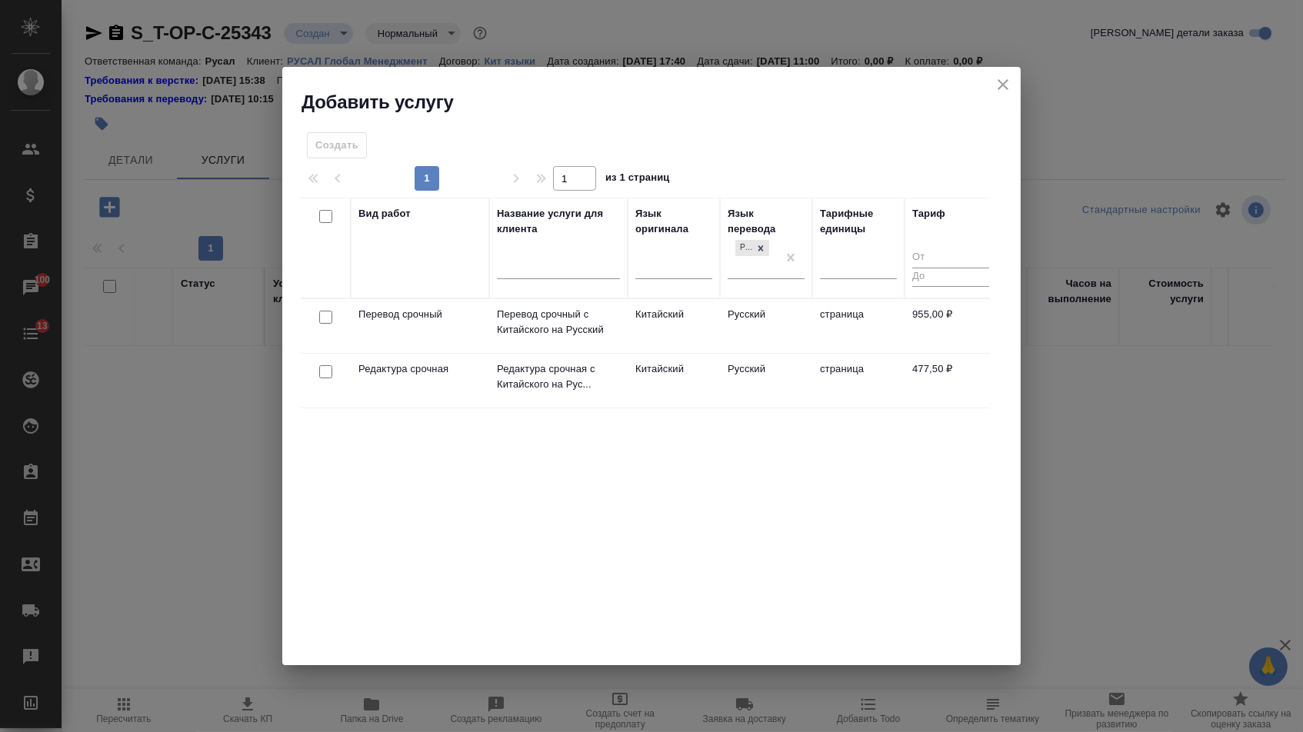
click at [313, 318] on div at bounding box center [325, 318] width 35 height 22
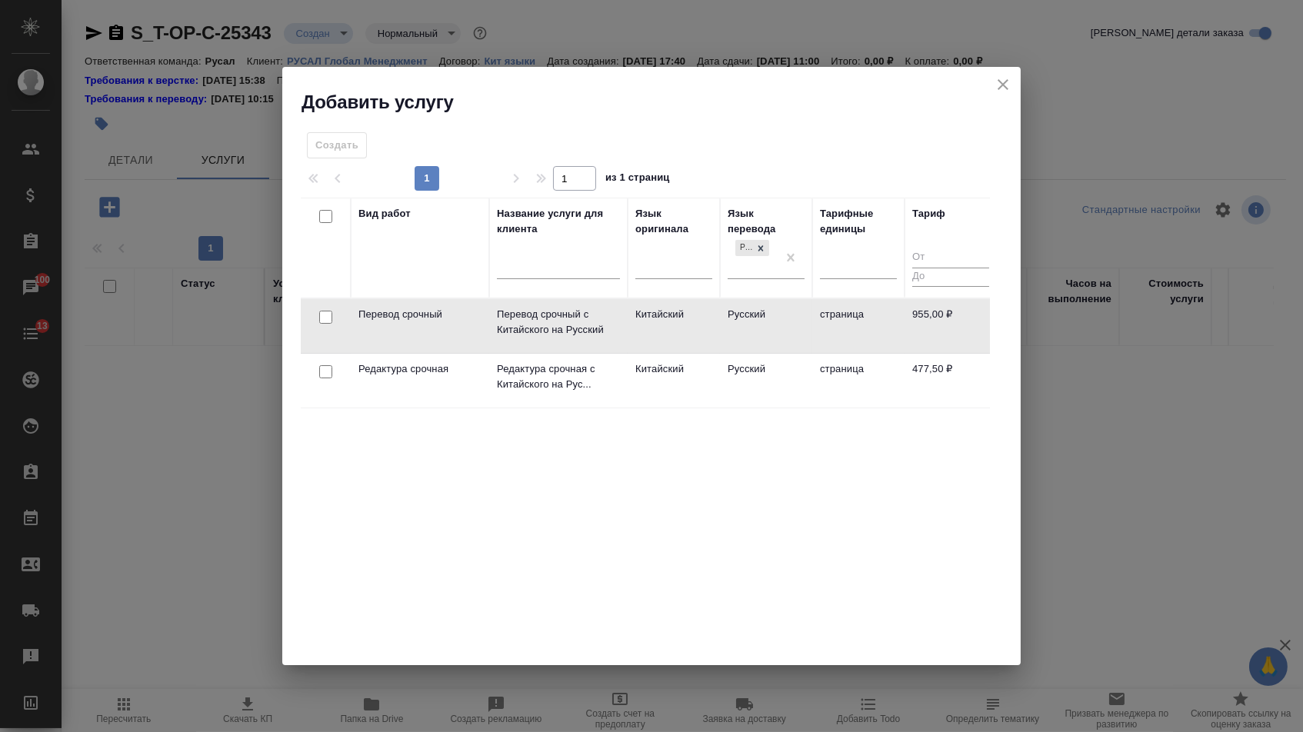
click at [324, 321] on input "checkbox" at bounding box center [325, 317] width 13 height 13
checkbox input "true"
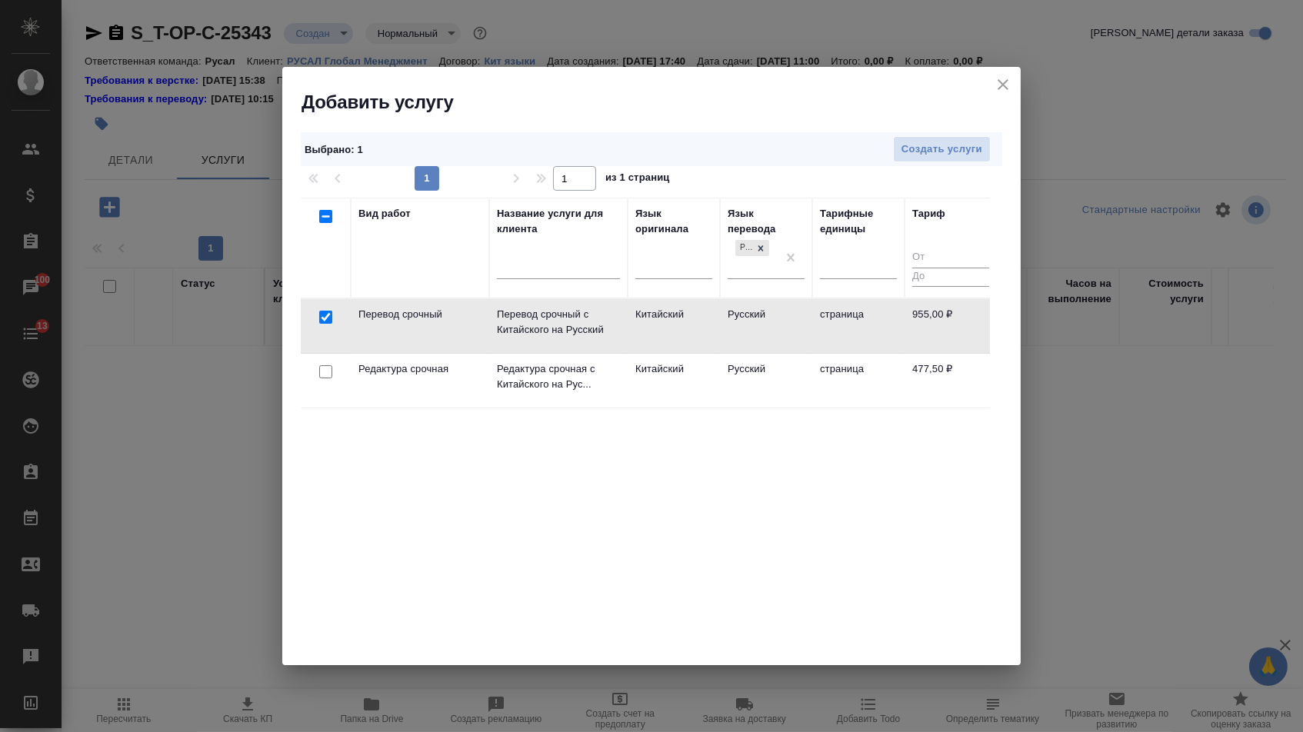
click at [324, 371] on input "checkbox" at bounding box center [325, 371] width 13 height 13
checkbox input "true"
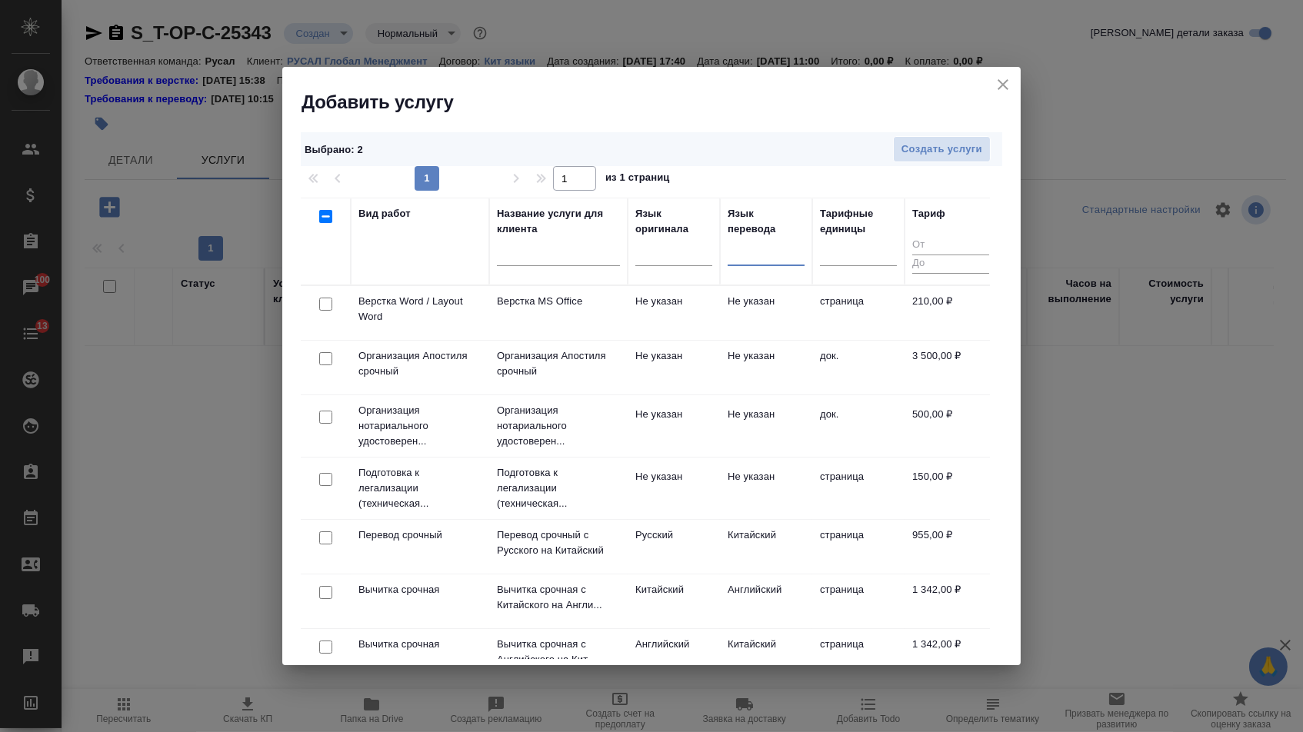
checkbox input "false"
click at [321, 311] on input "checkbox" at bounding box center [325, 304] width 13 height 13
checkbox input "true"
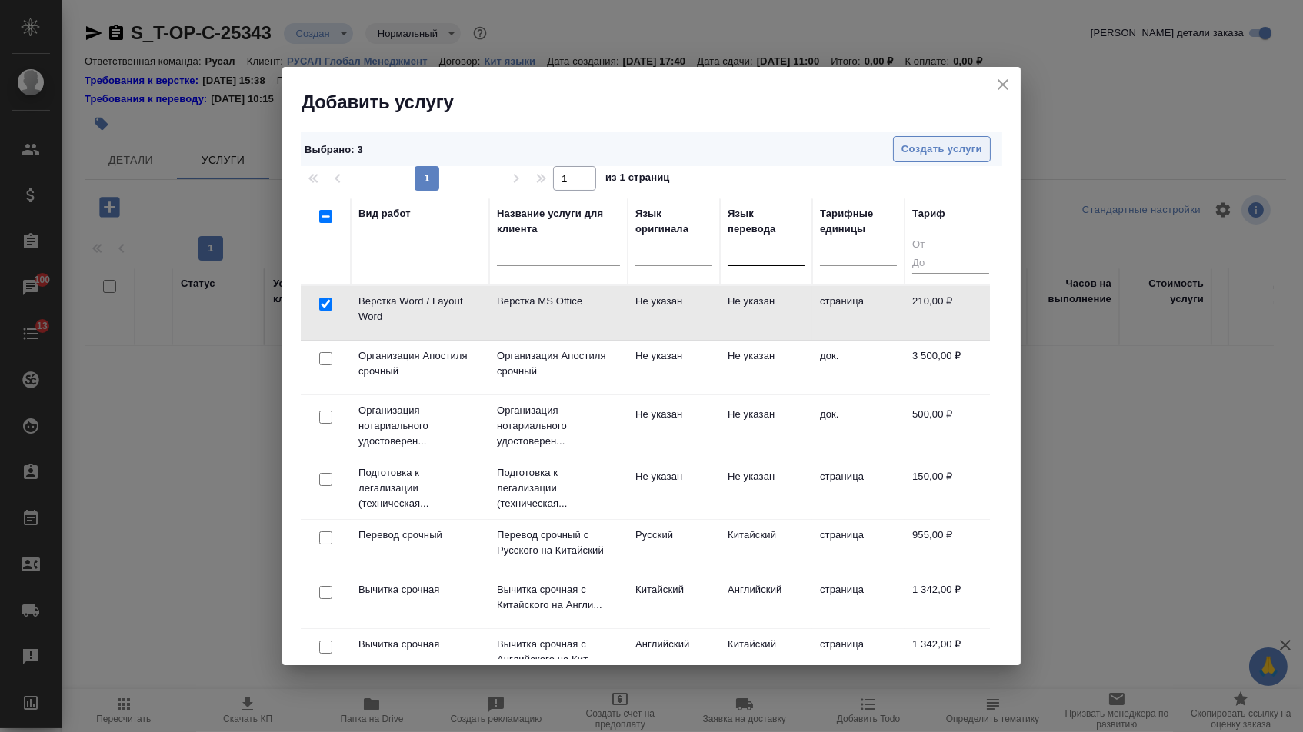
click at [955, 150] on span "Создать услуги" at bounding box center [942, 150] width 81 height 18
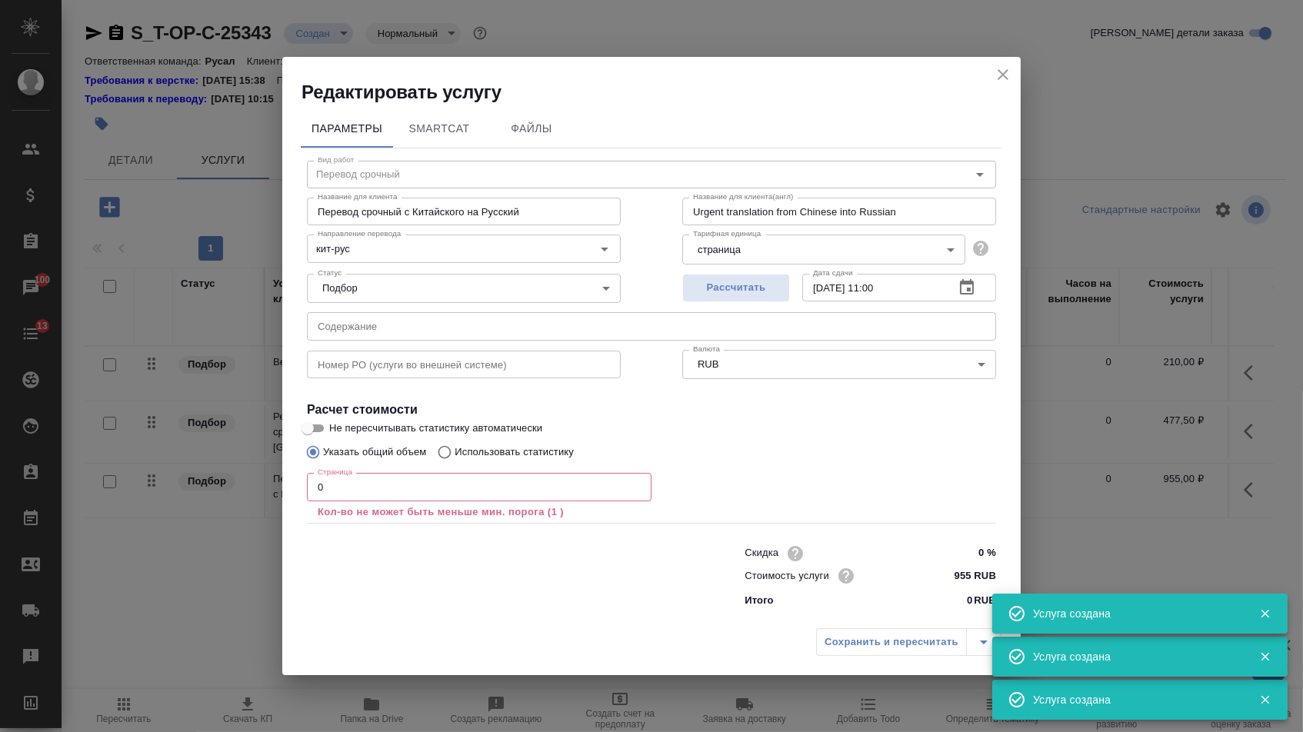
type input "Перевод срочный"
type input "Перевод срочный с Китайского на Русский"
type input "Urgent translation from Chinese into Russian"
type input "кит-рус"
type input "955 RUB"
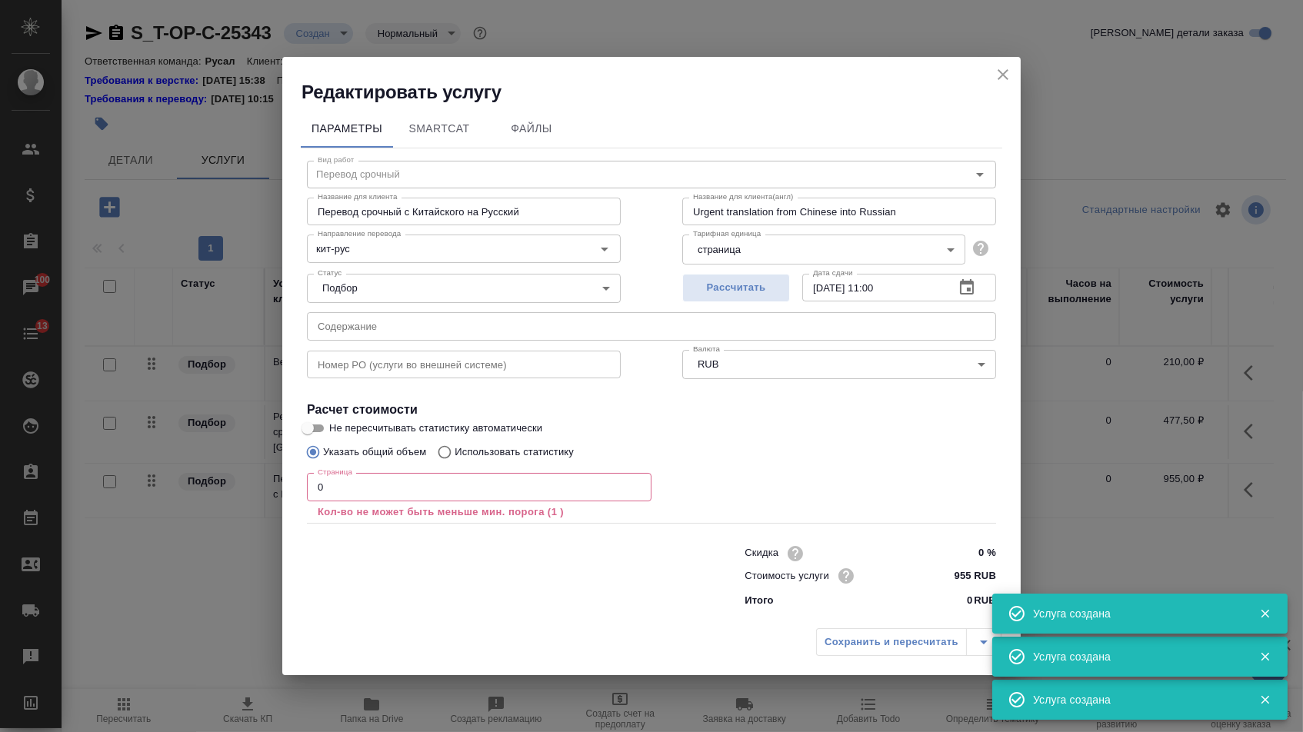
click at [368, 332] on input "text" at bounding box center [651, 326] width 689 height 28
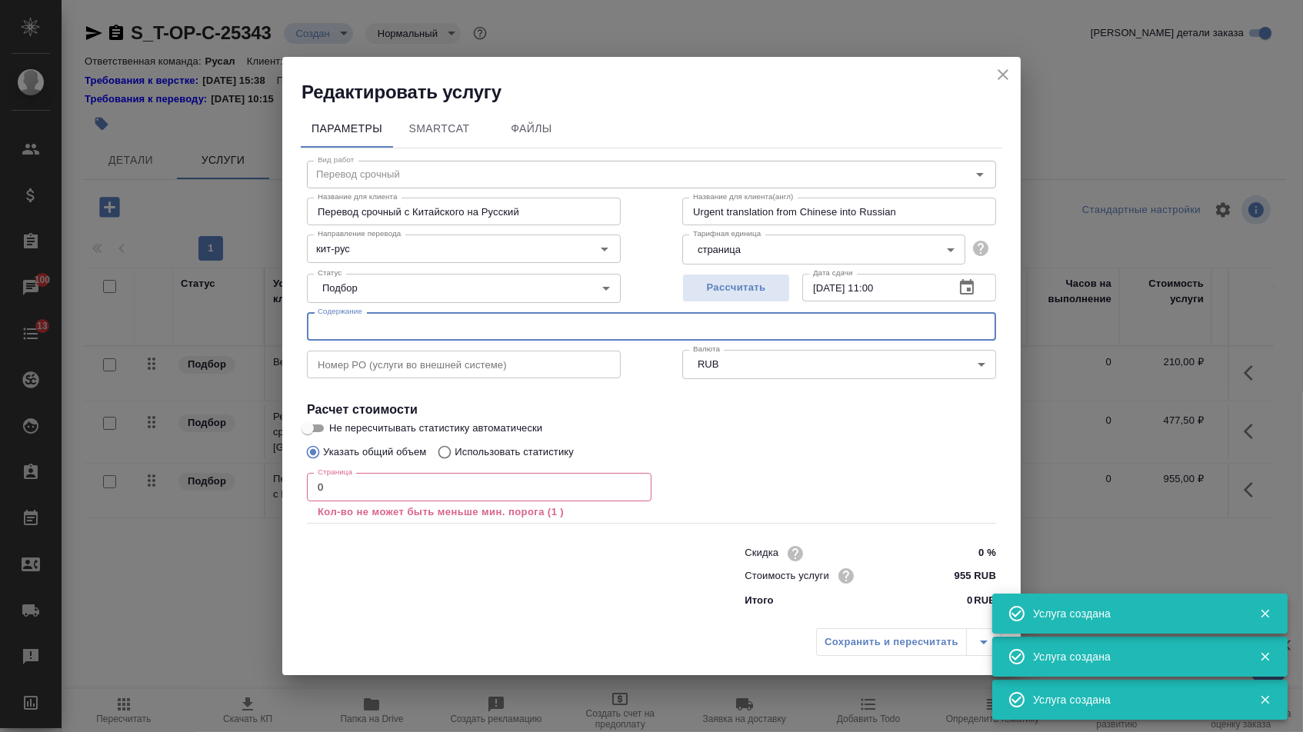
paste input "CD-6 containers"
type input "CD-6 containers"
click at [342, 498] on input "0" at bounding box center [479, 487] width 345 height 28
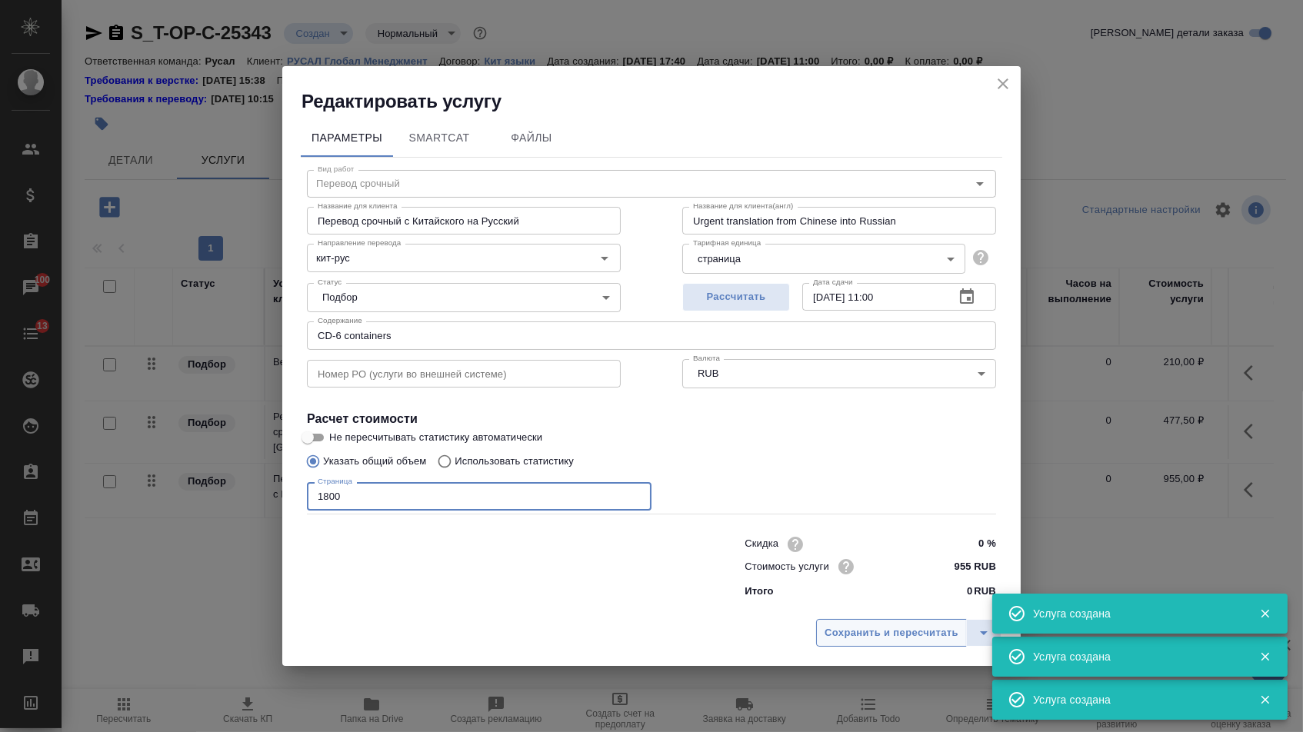
type input "1800"
click at [875, 635] on span "Сохранить и пересчитать" at bounding box center [892, 634] width 134 height 18
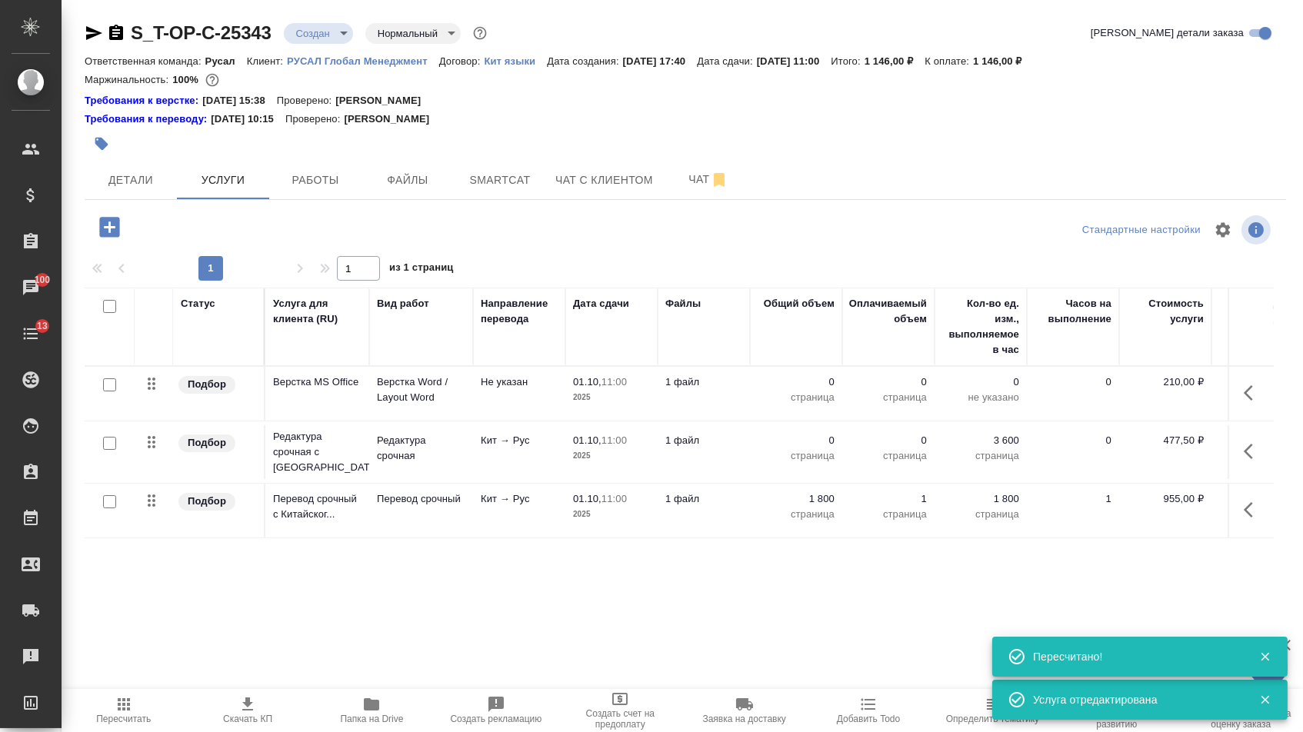
click at [818, 448] on p "0" at bounding box center [796, 440] width 77 height 15
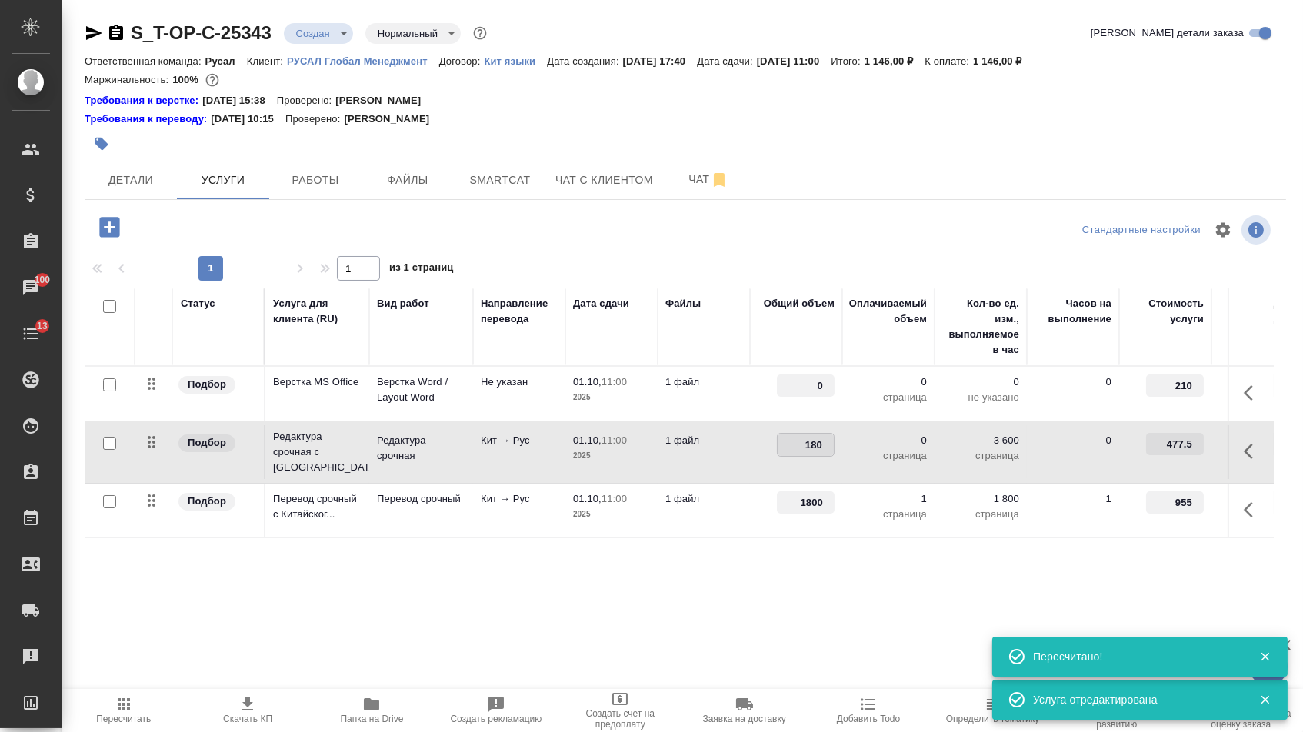
type input "1800"
click at [717, 598] on div "Статус Услуга для клиента (RU) Вид работ Направление перевода Дата сдачи Файлы …" at bounding box center [679, 453] width 1189 height 331
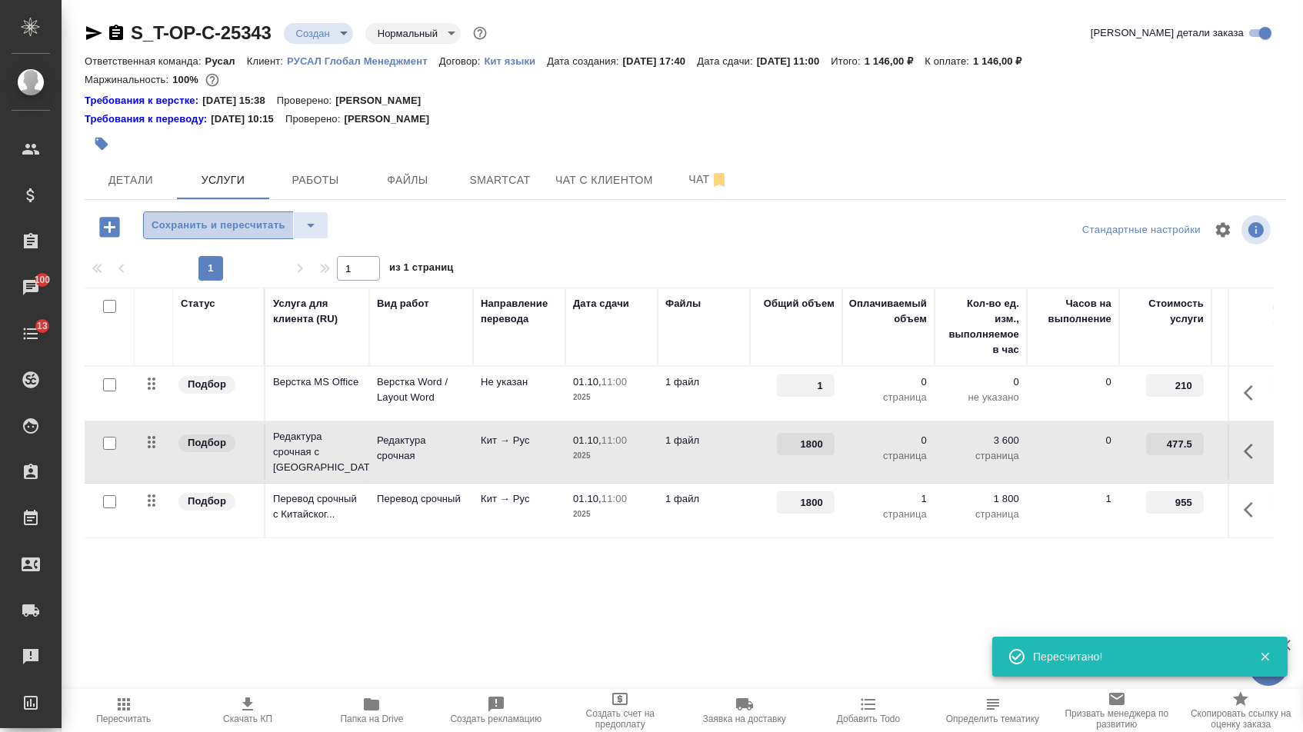
click at [280, 235] on span "Сохранить и пересчитать" at bounding box center [219, 226] width 134 height 18
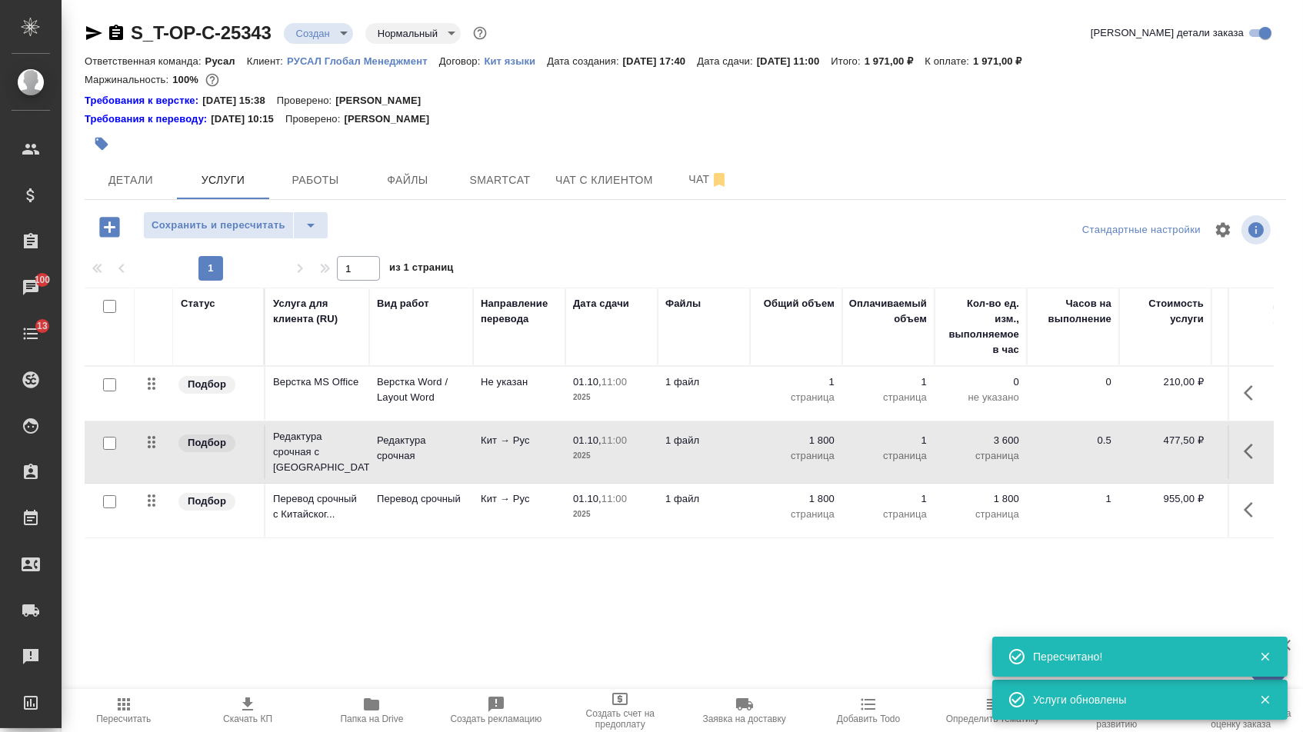
drag, startPoint x: 165, startPoint y: 515, endPoint x: 167, endPoint y: 308, distance: 206.2
click at [167, 308] on table "Статус Услуга для клиента (RU) Вид работ Направление перевода Дата сдачи Файлы …" at bounding box center [810, 413] width 1450 height 251
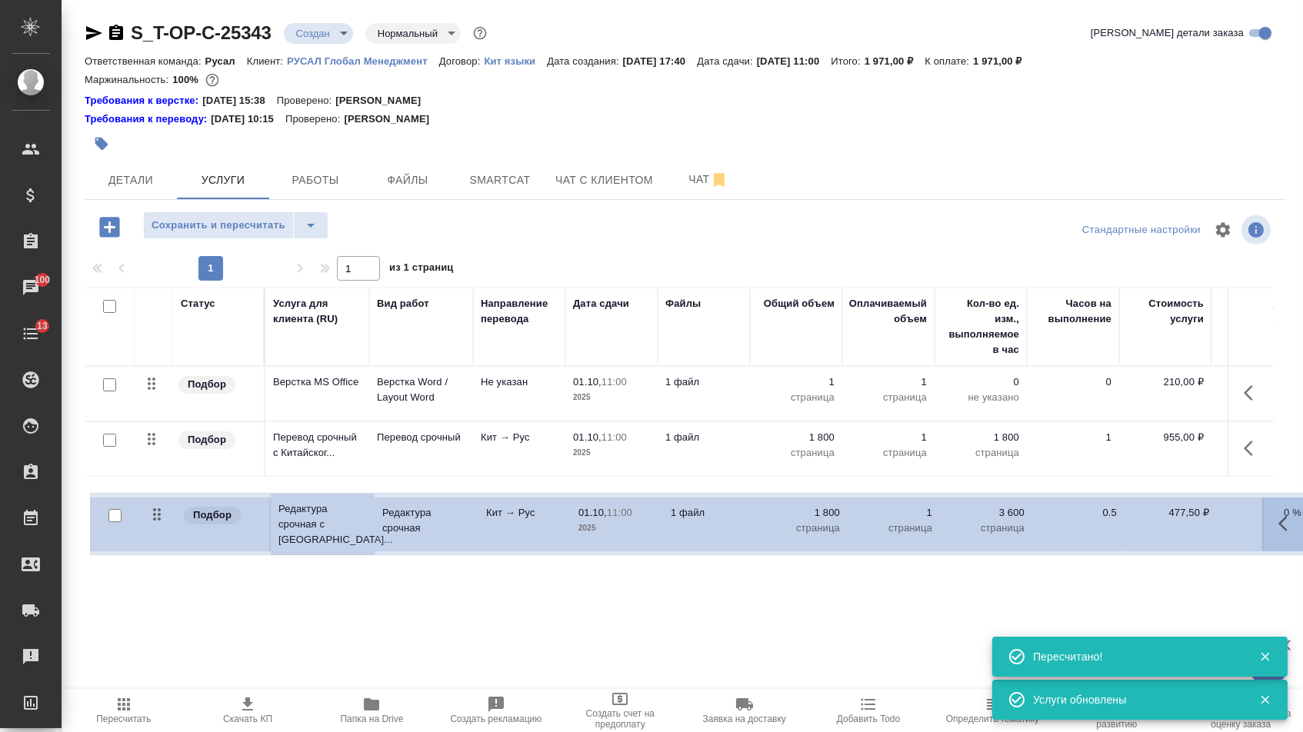
drag, startPoint x: 157, startPoint y: 455, endPoint x: 162, endPoint y: 519, distance: 64.8
click at [162, 520] on table "Статус Услуга для клиента (RU) Вид работ Направление перевода Дата сдачи Файлы …" at bounding box center [810, 414] width 1450 height 252
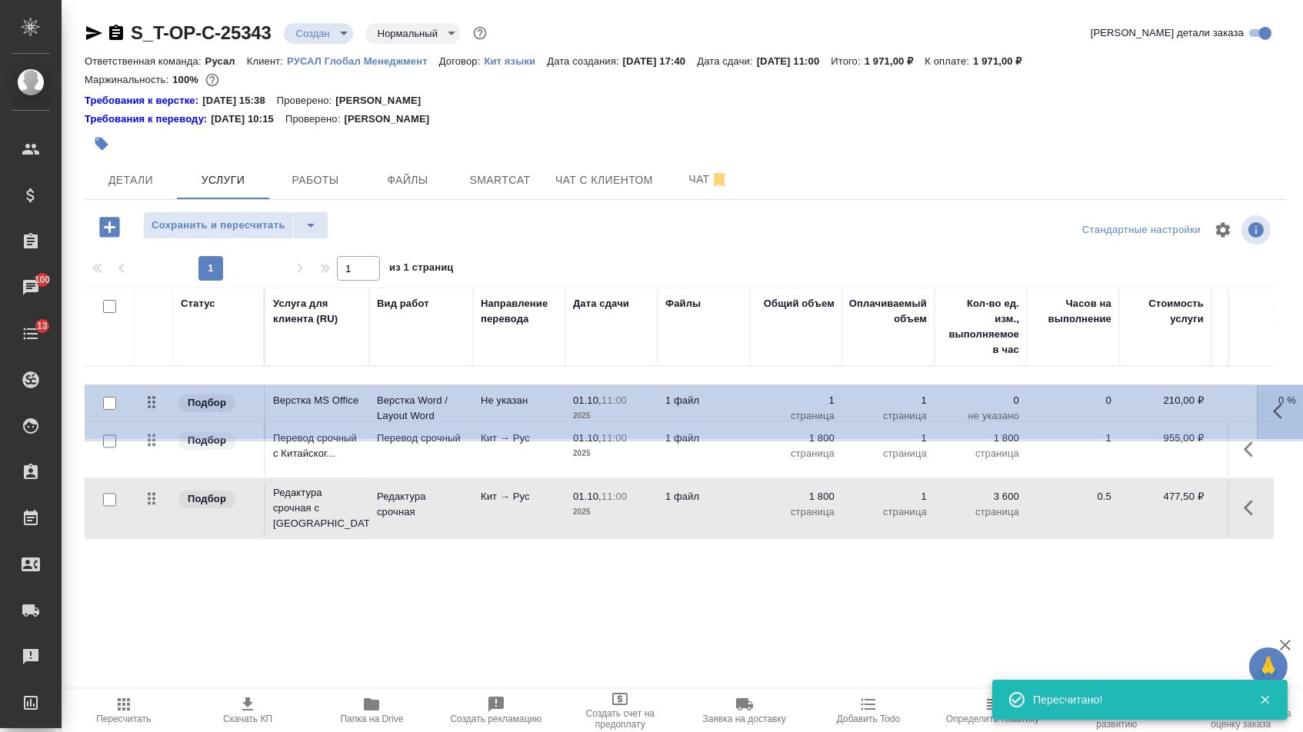
drag, startPoint x: 163, startPoint y: 399, endPoint x: 162, endPoint y: 530, distance: 130.8
click at [163, 530] on table "Статус Услуга для клиента (RU) Вид работ Направление перевода Дата сдачи Файлы …" at bounding box center [810, 414] width 1450 height 252
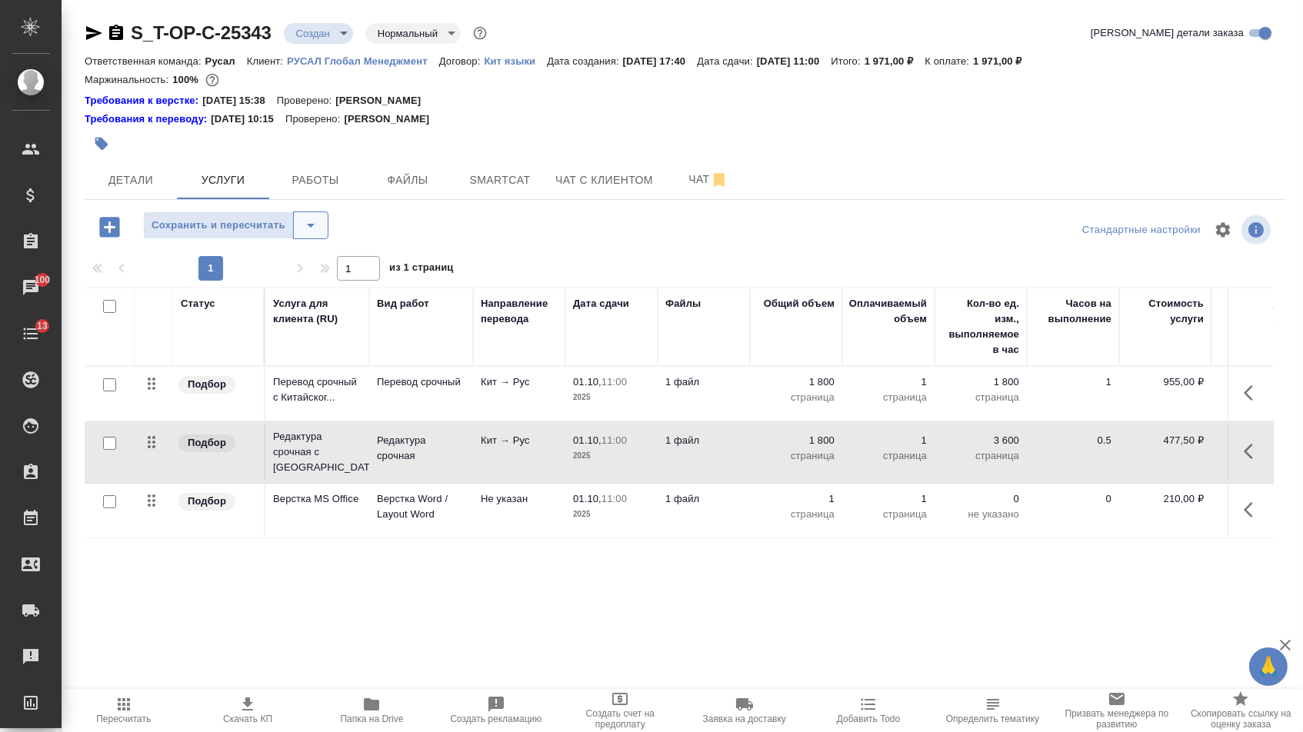
click at [320, 235] on icon "split button" at bounding box center [311, 225] width 18 height 18
click at [315, 268] on li "Сохранить" at bounding box center [242, 266] width 189 height 25
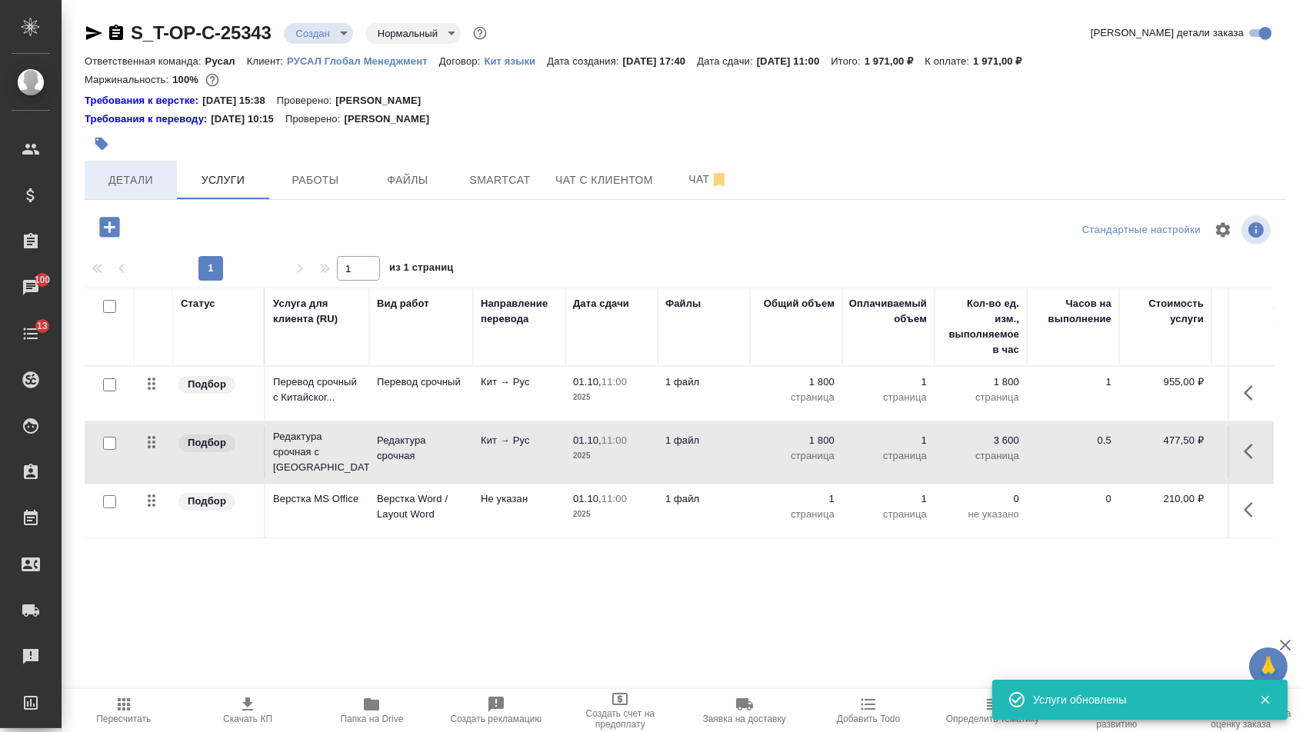
click at [159, 190] on span "Детали" at bounding box center [131, 180] width 74 height 19
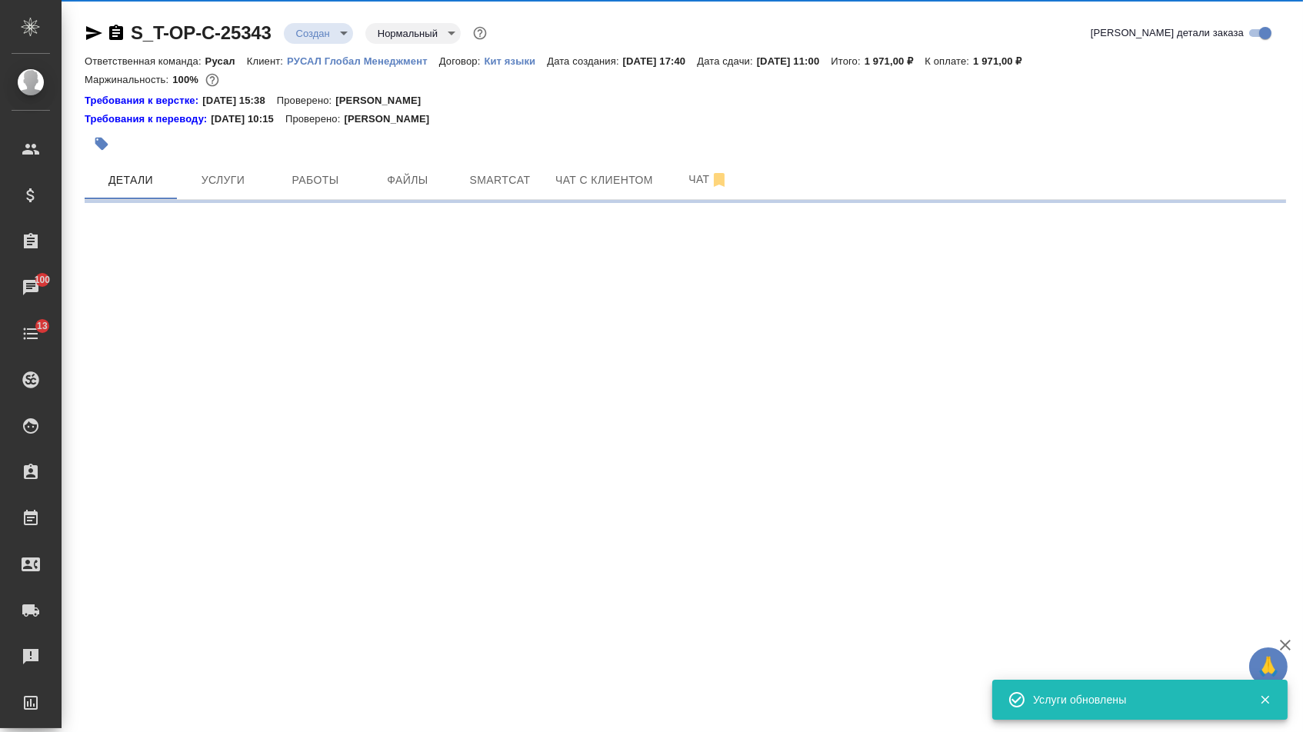
select select "RU"
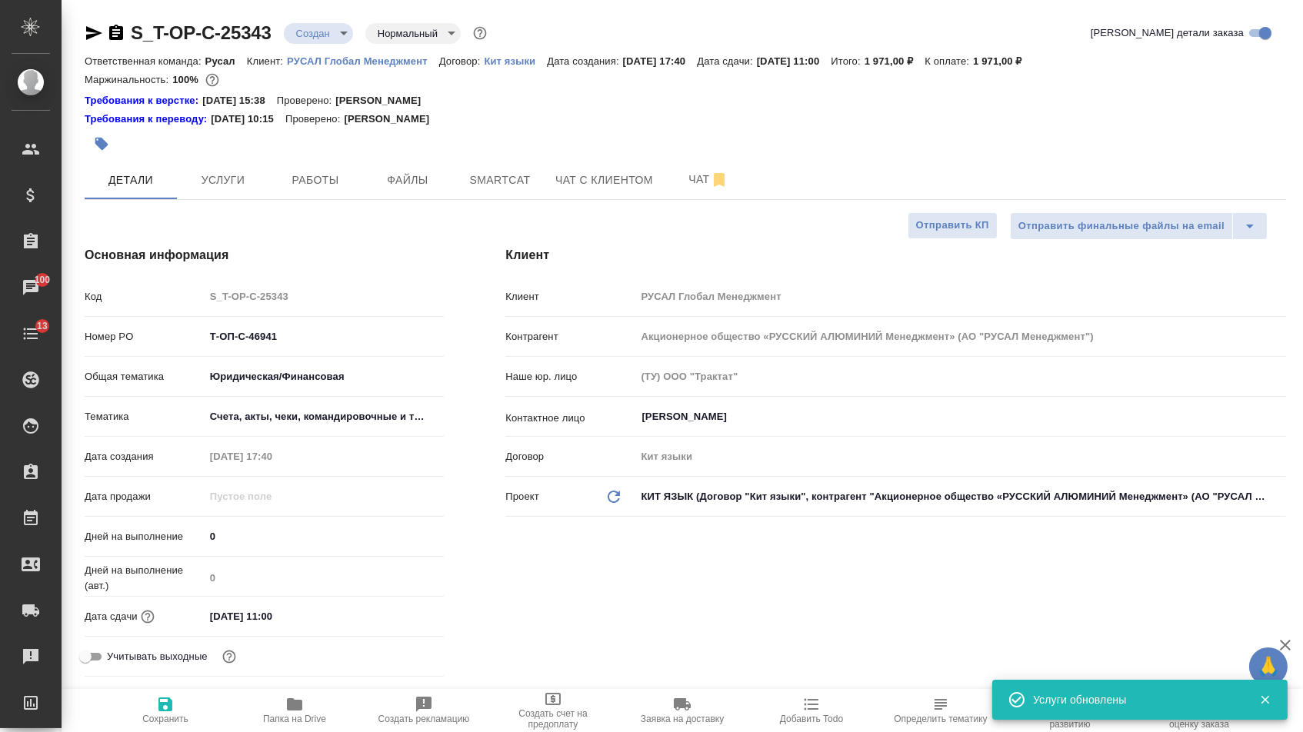
click at [337, 33] on body "🙏 .cls-1 fill:#fff; AWATERA Menshikova Aleksandra Клиенты Спецификации Заказы 1…" at bounding box center [651, 366] width 1303 height 732
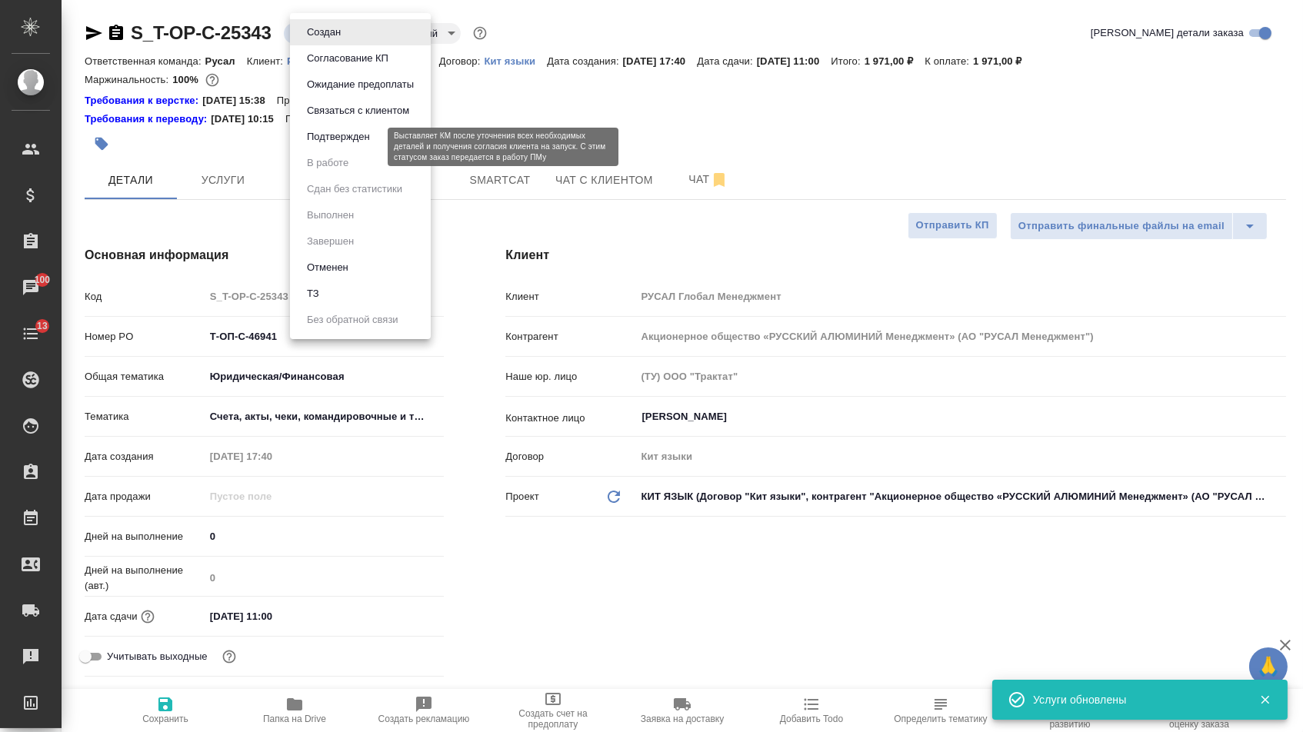
click at [332, 142] on button "Подтвержден" at bounding box center [338, 136] width 72 height 17
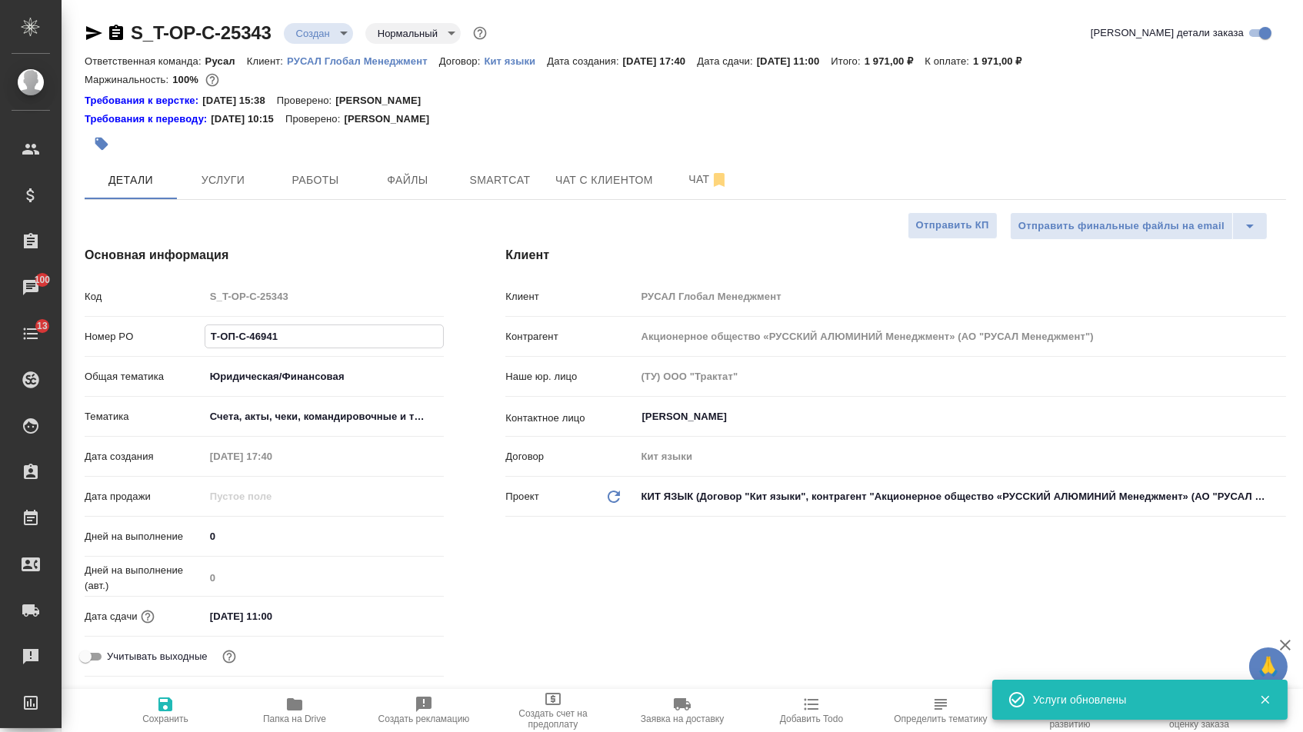
drag, startPoint x: 289, startPoint y: 346, endPoint x: 142, endPoint y: 345, distance: 147.7
click at [145, 346] on div "Номер PO Т-ОП-С-46941" at bounding box center [264, 336] width 359 height 27
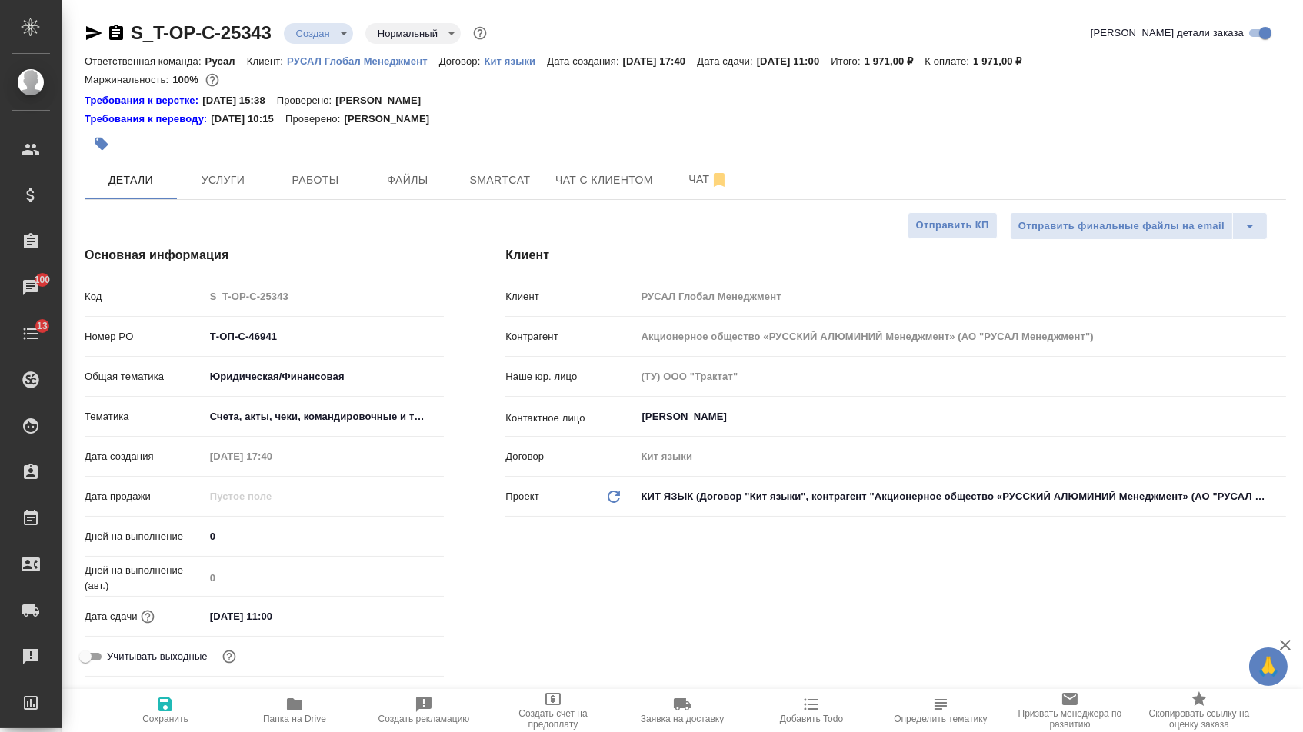
select select "RU"
type textarea "x"
click at [89, 37] on icon "button" at bounding box center [94, 33] width 16 height 14
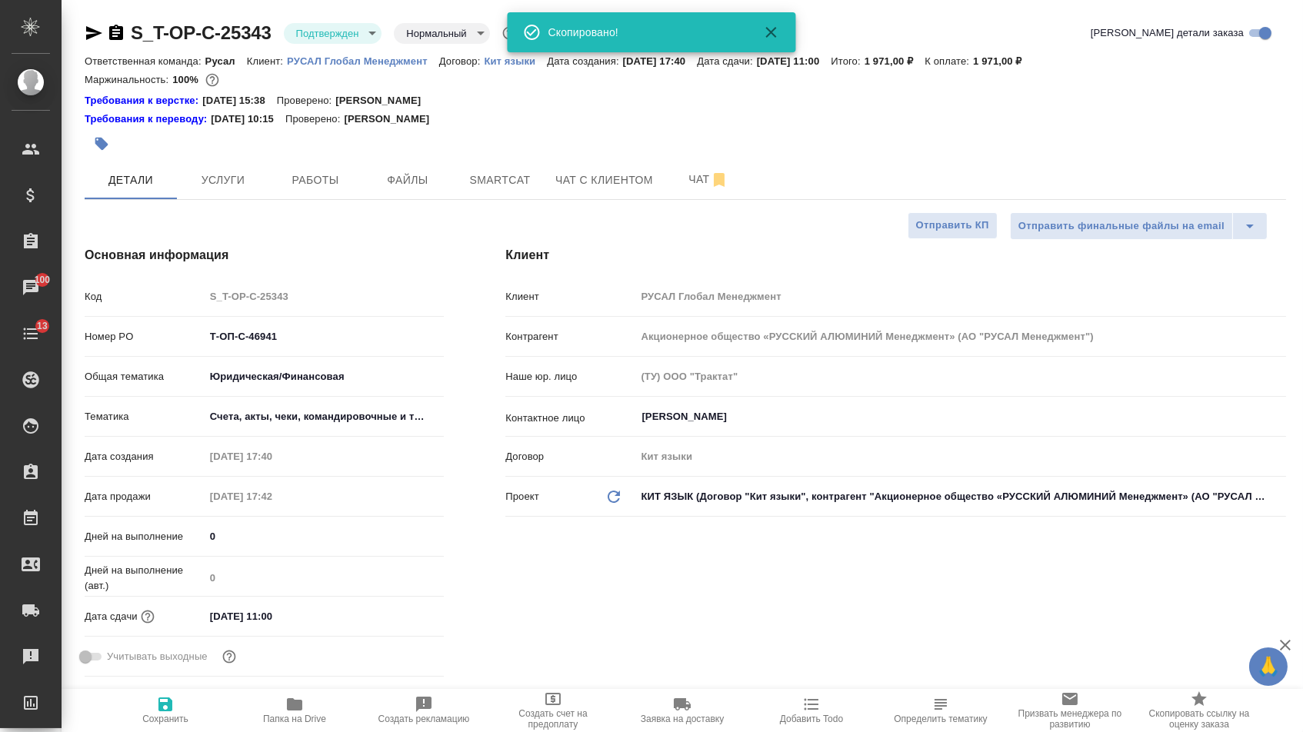
type textarea "x"
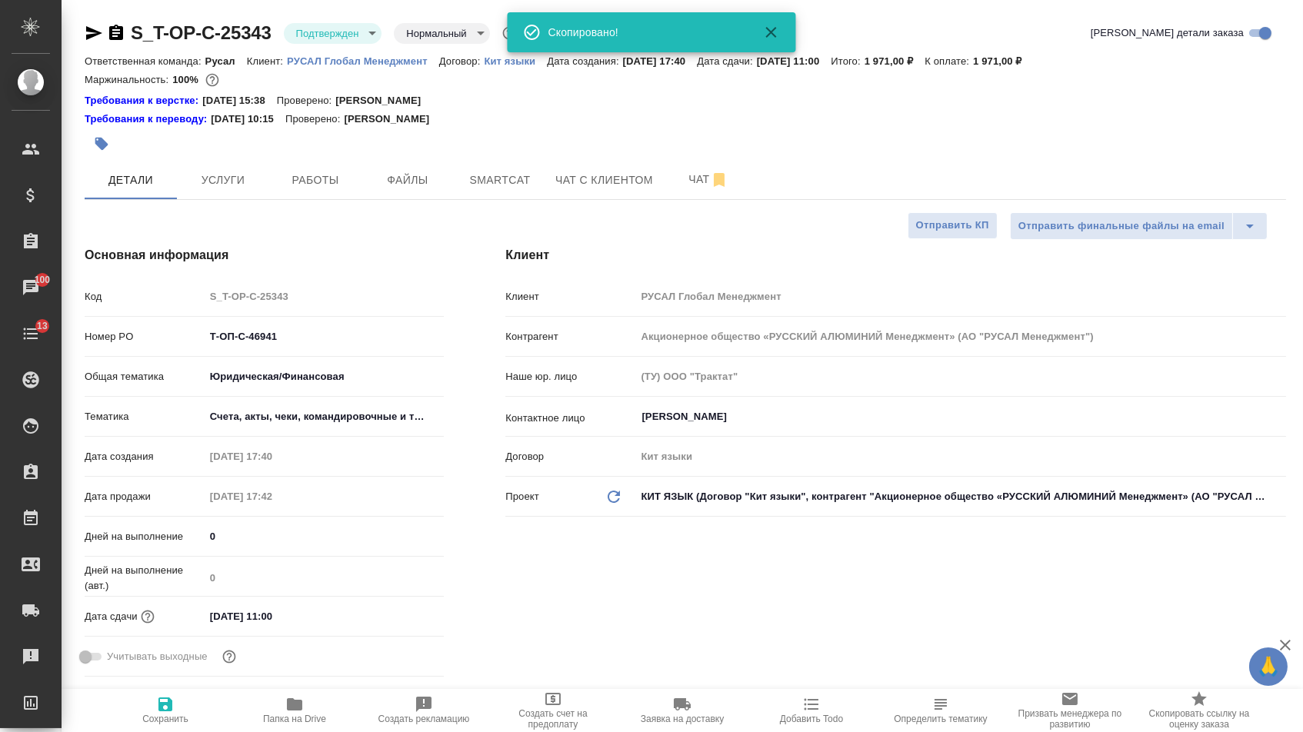
type textarea "x"
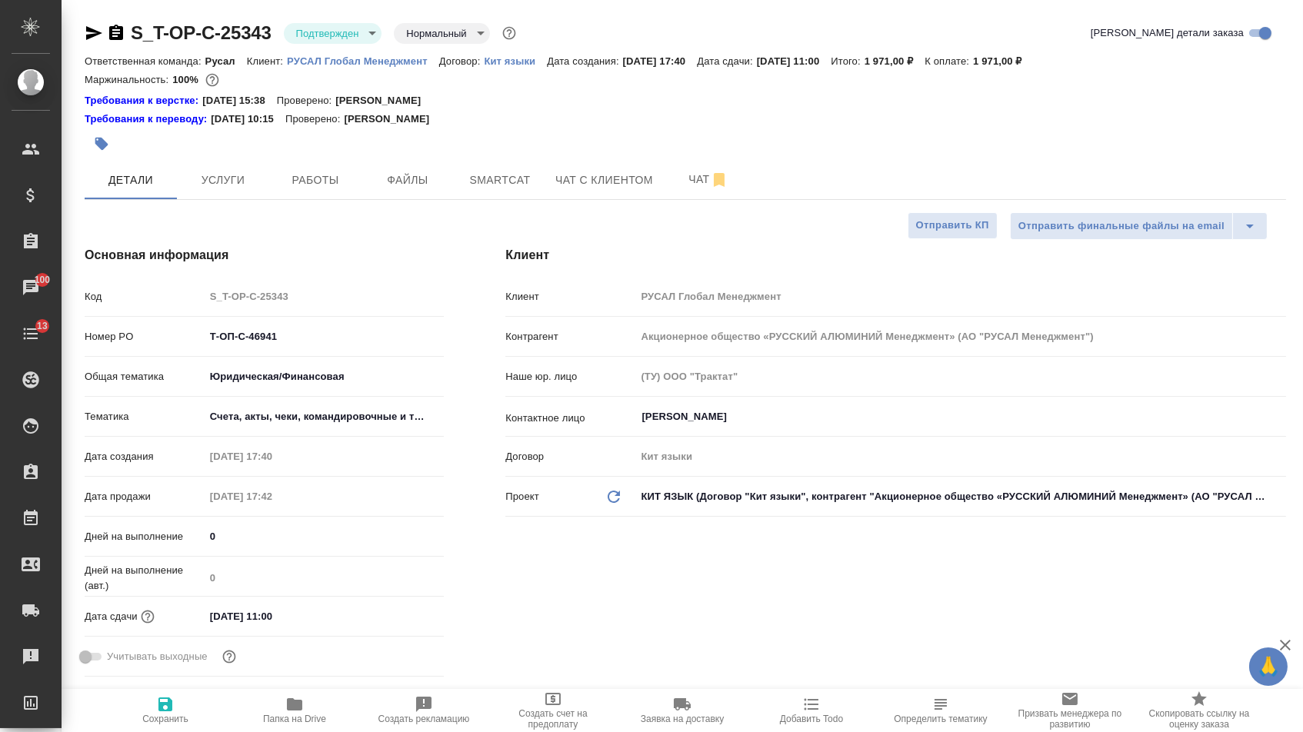
type textarea "x"
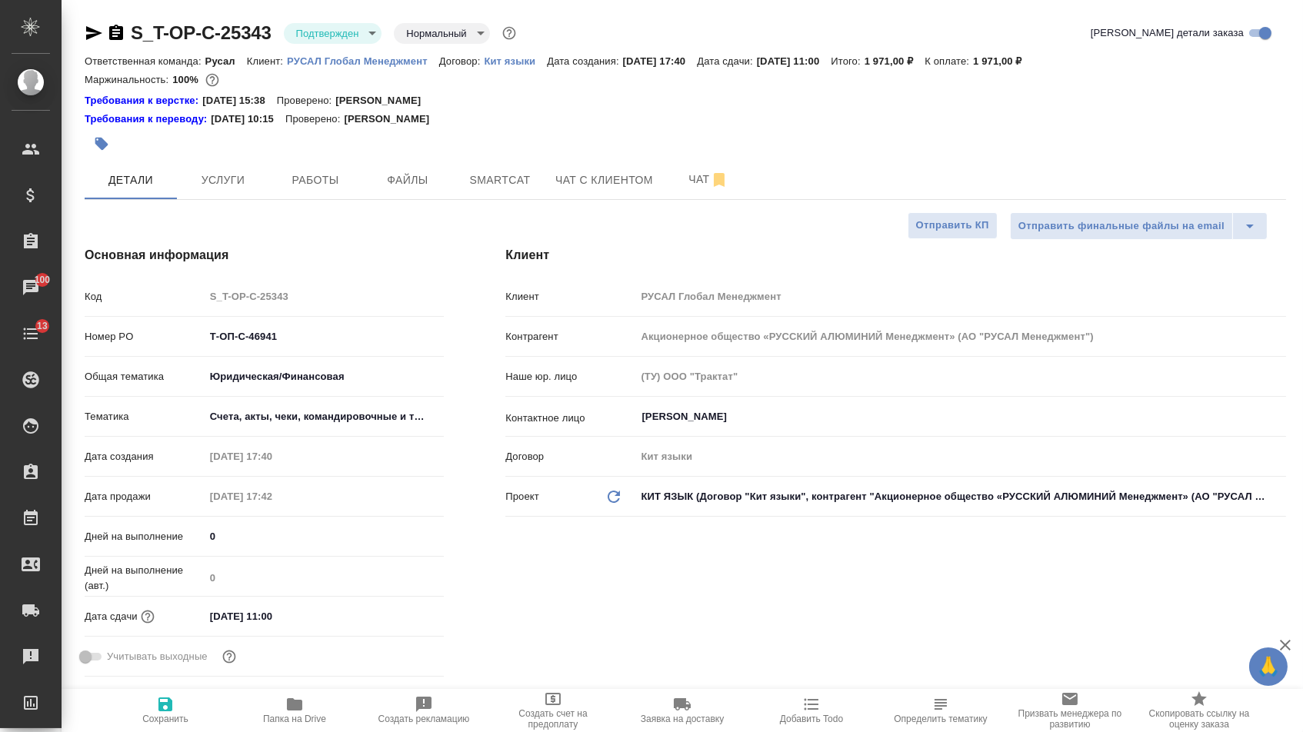
type textarea "x"
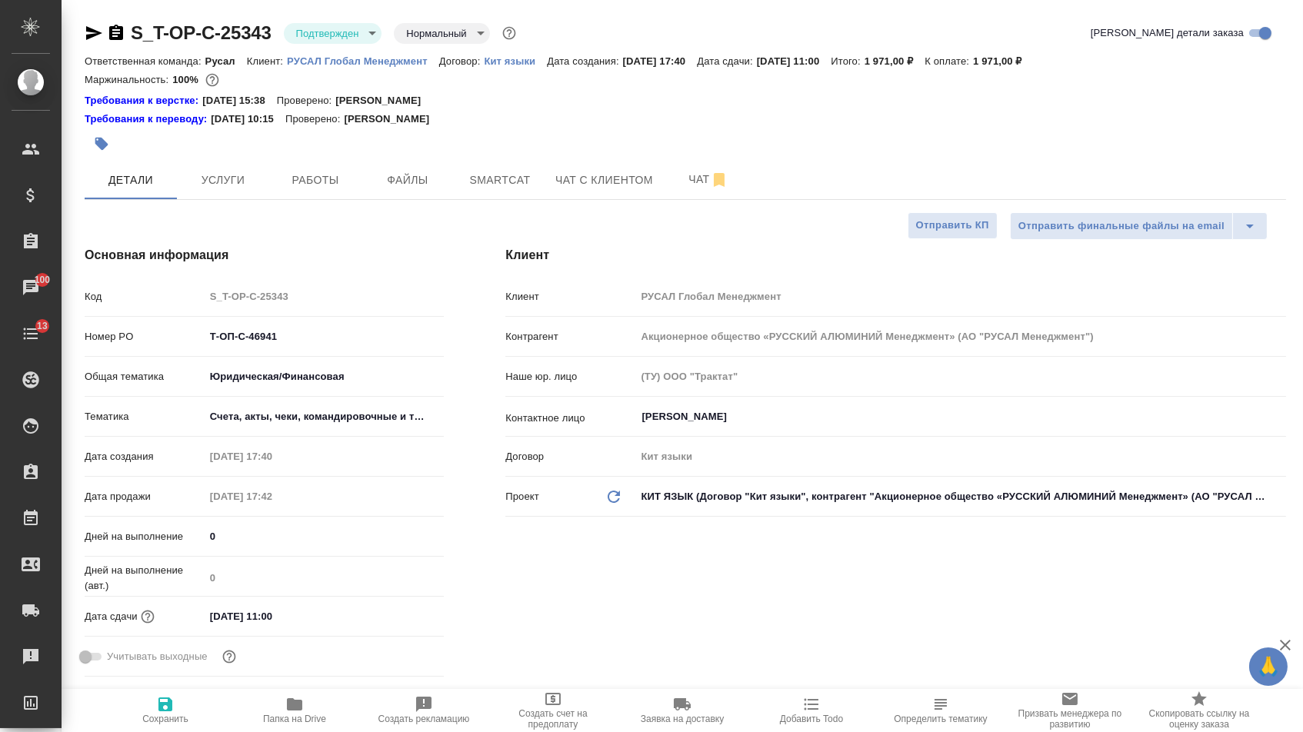
type textarea "x"
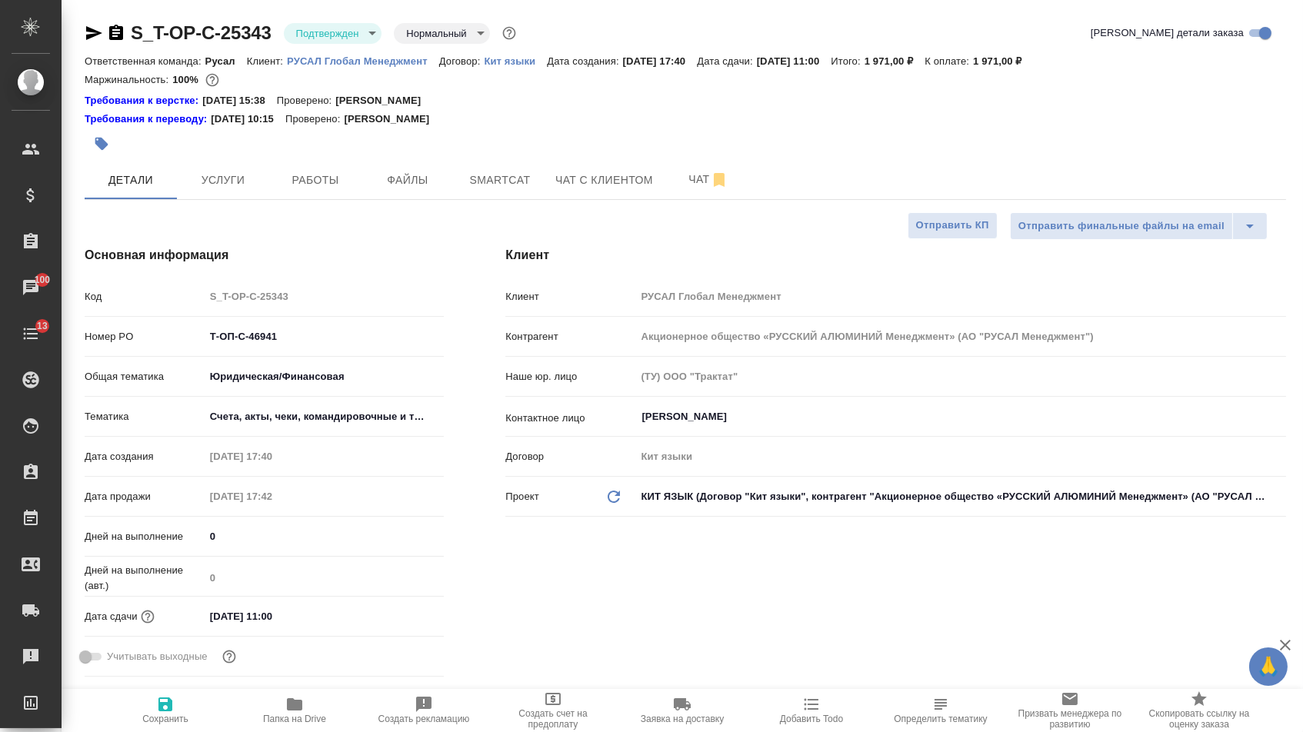
type textarea "x"
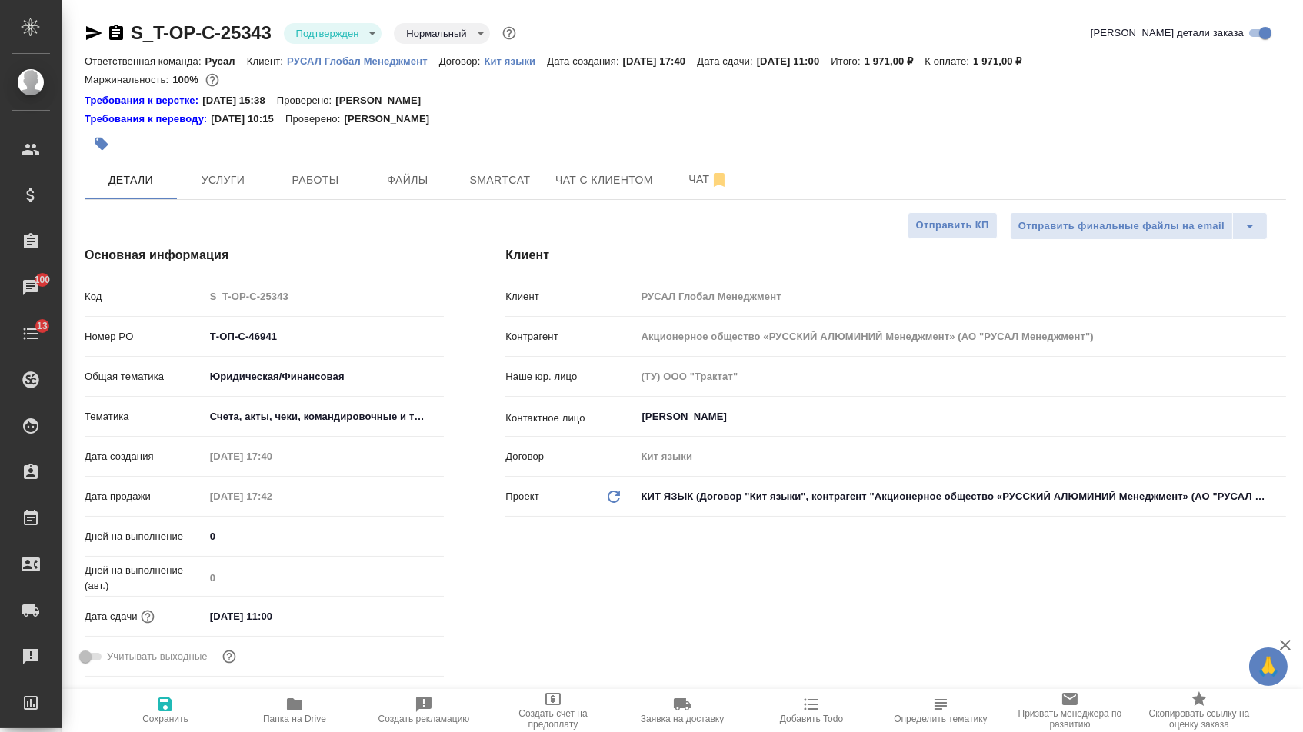
type textarea "x"
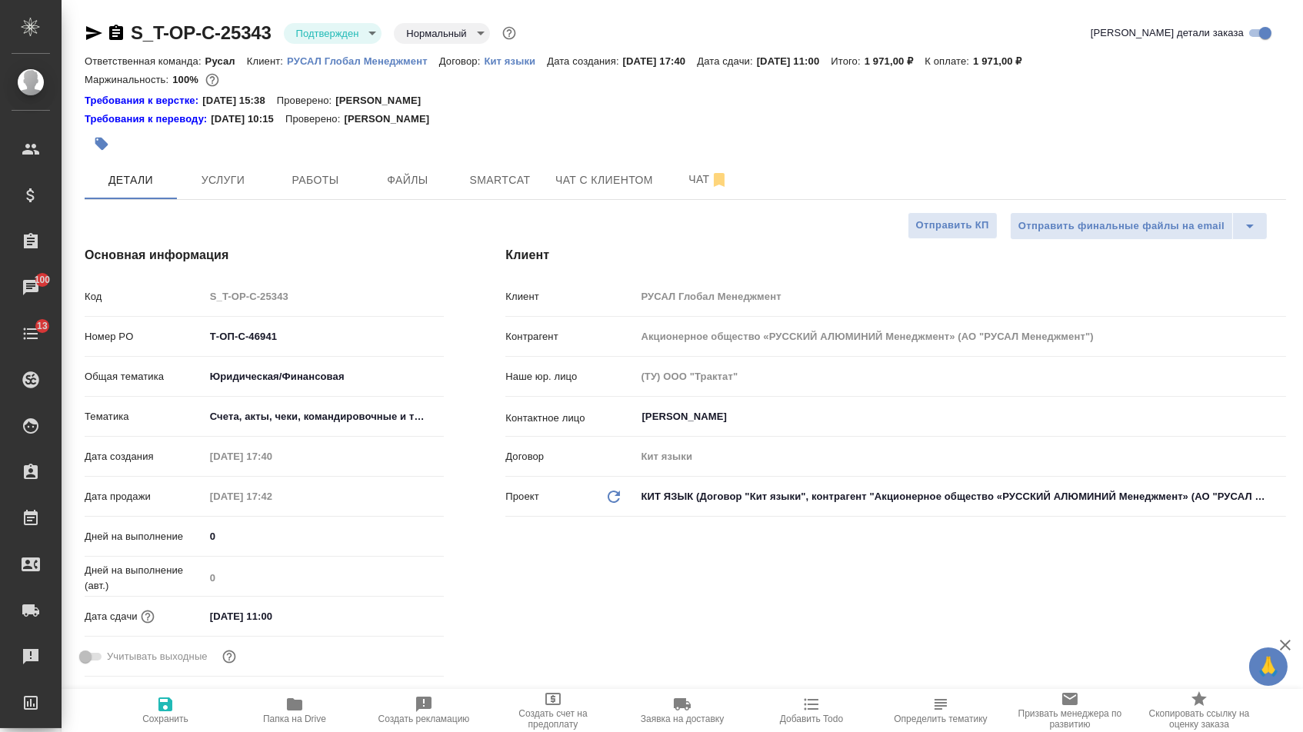
type textarea "x"
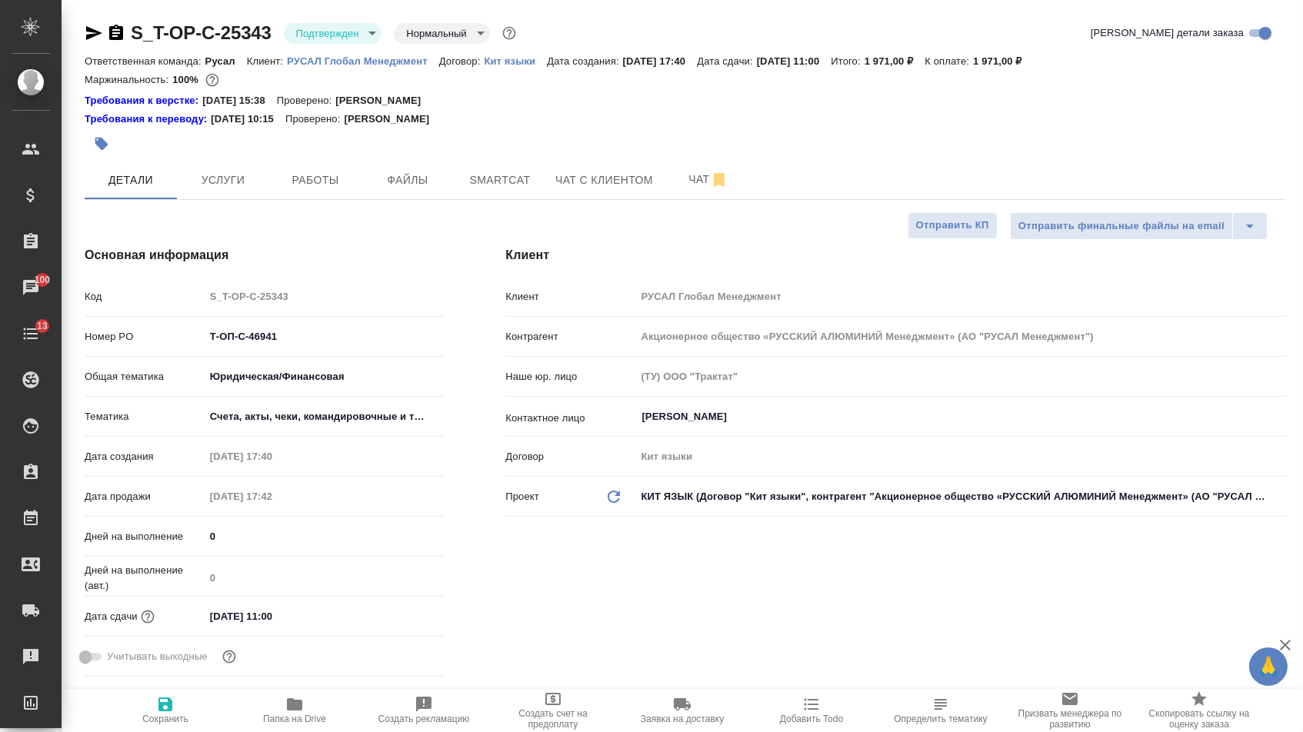
type textarea "x"
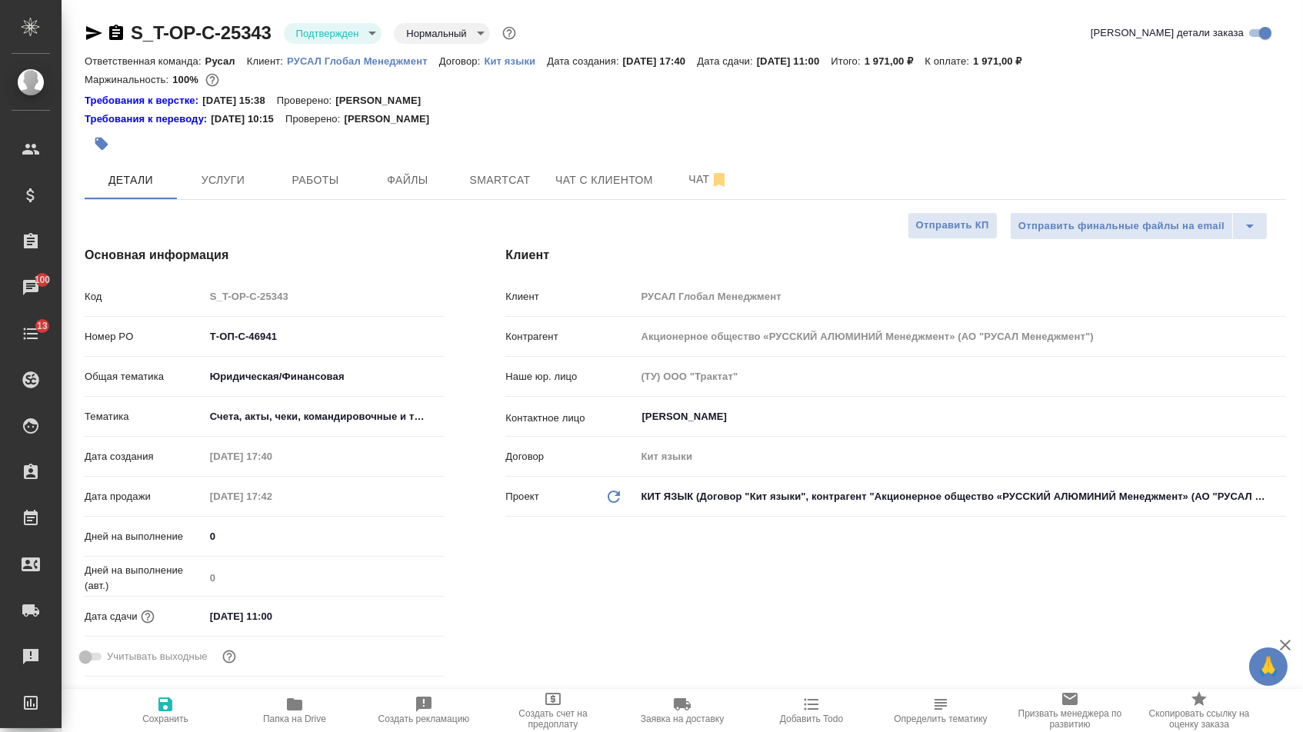
type textarea "x"
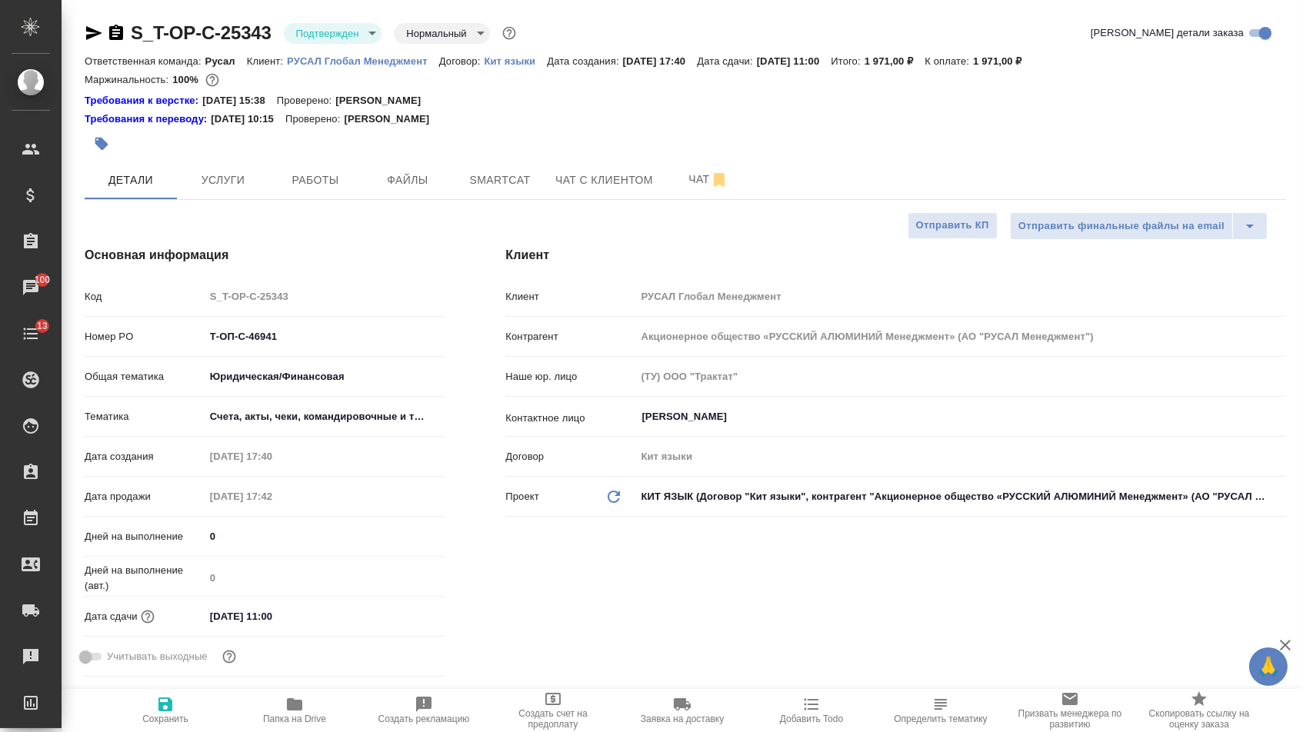
type textarea "x"
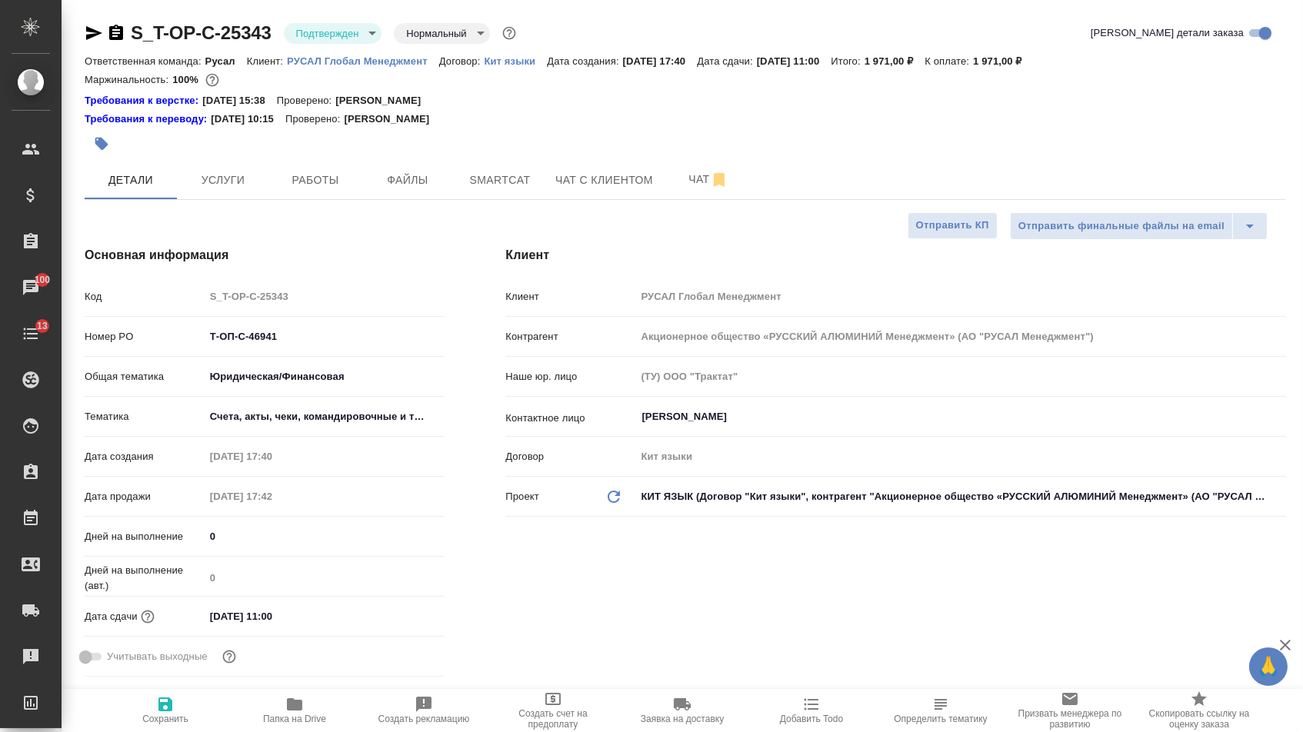
type textarea "x"
